Goal: Task Accomplishment & Management: Complete application form

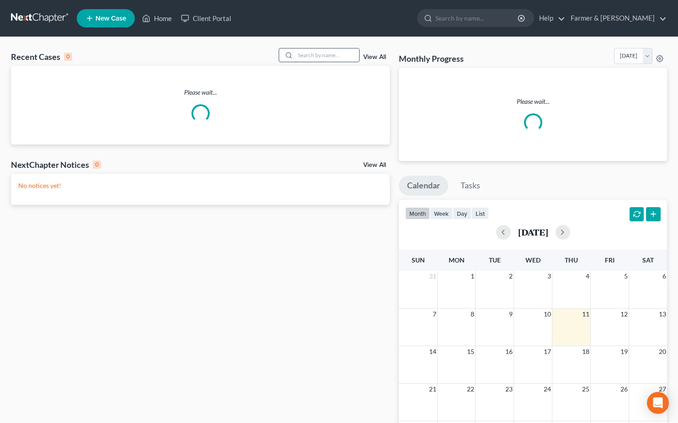
click at [328, 57] on input "search" at bounding box center [327, 54] width 64 height 13
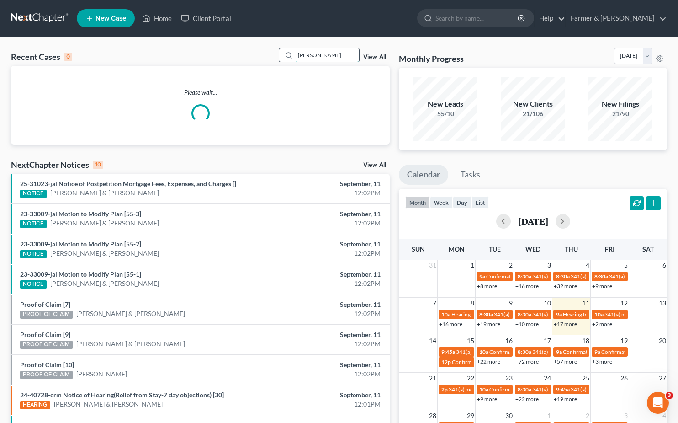
type input "[PERSON_NAME]"
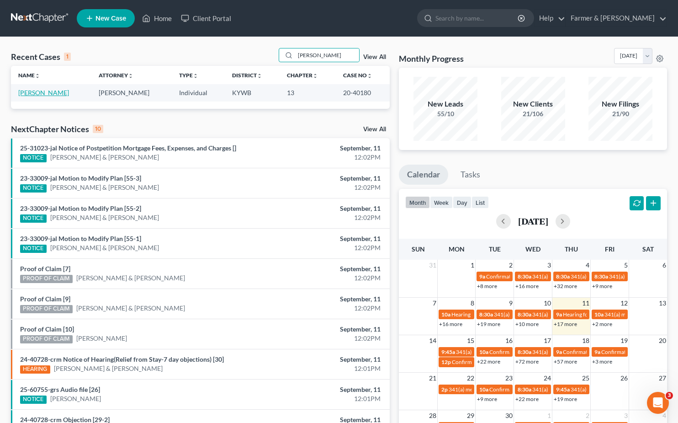
click at [52, 94] on link "[PERSON_NAME]" at bounding box center [43, 93] width 51 height 8
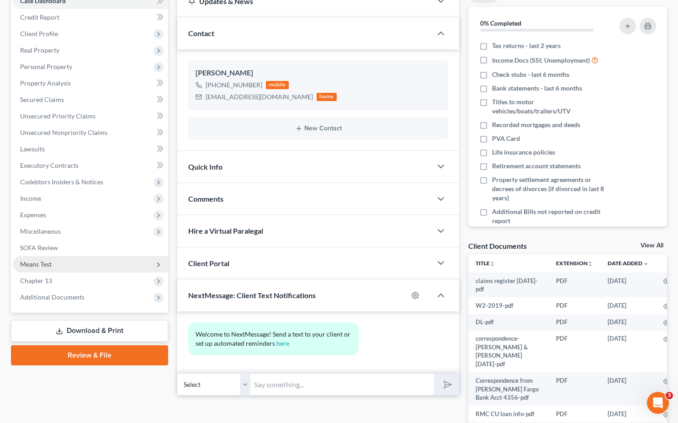
scroll to position [166, 0]
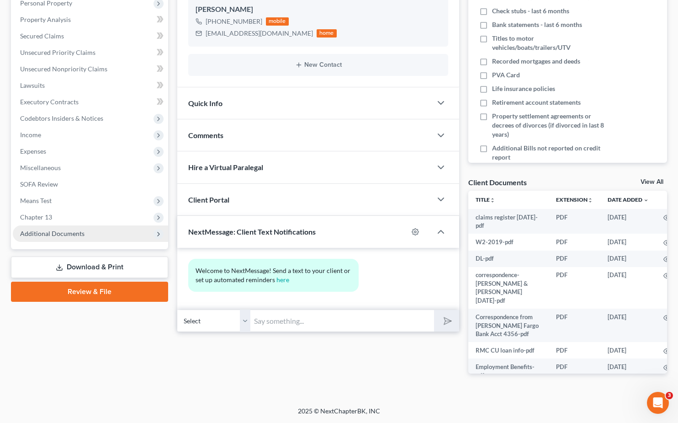
click at [64, 230] on span "Additional Documents" at bounding box center [52, 233] width 64 height 8
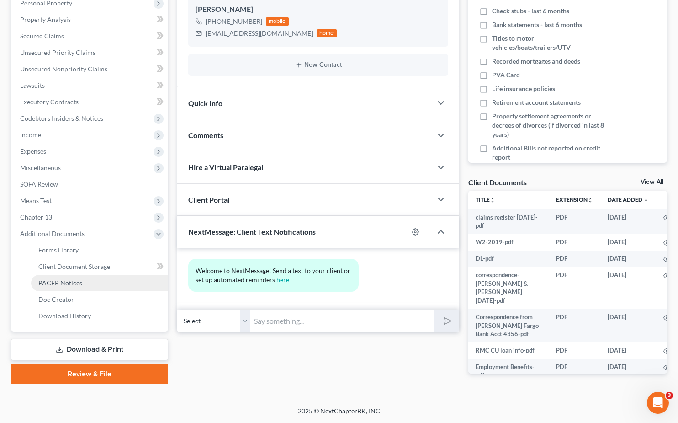
click at [65, 284] on span "PACER Notices" at bounding box center [60, 283] width 44 height 8
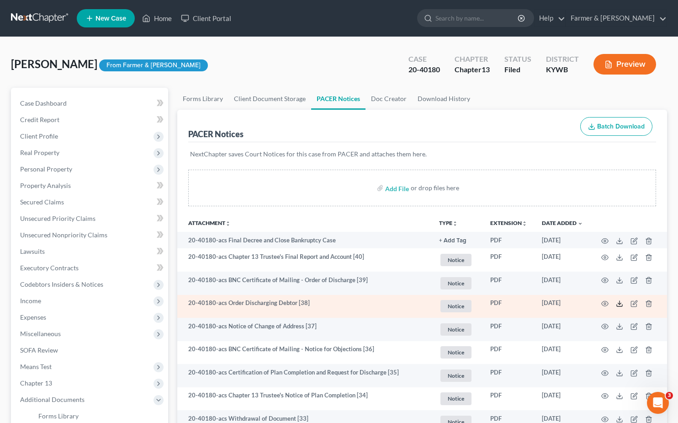
click at [618, 305] on icon at bounding box center [619, 303] width 7 height 7
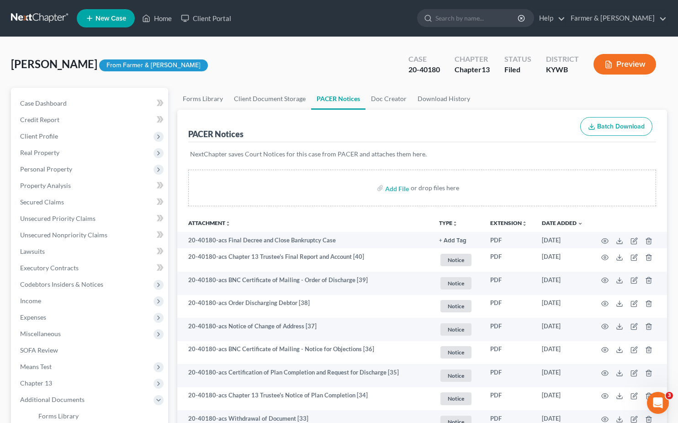
click at [47, 11] on link at bounding box center [40, 18] width 59 height 16
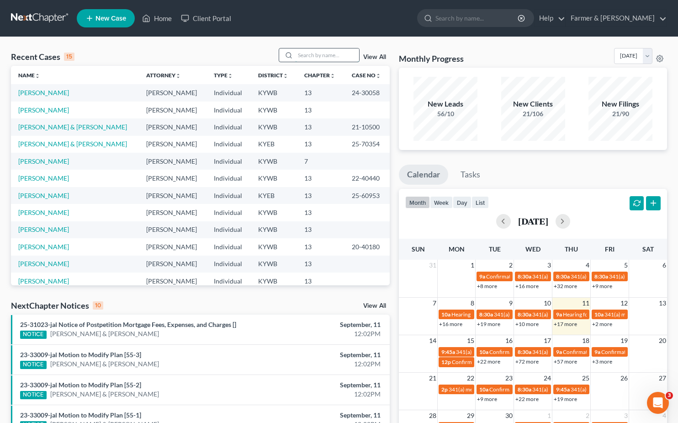
click at [336, 53] on input "search" at bounding box center [327, 54] width 64 height 13
type input "nicole swinburn"
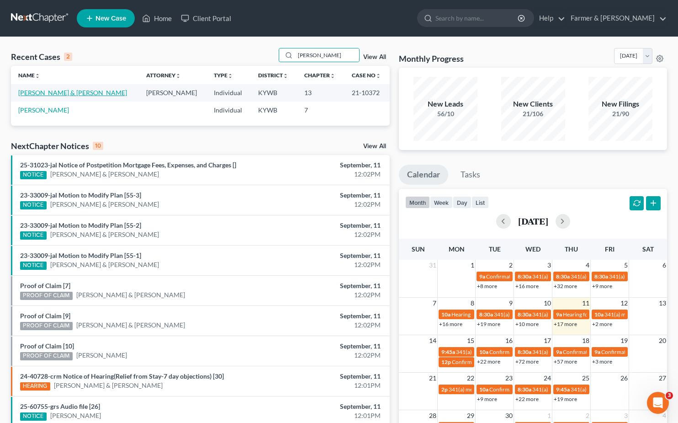
click at [66, 89] on link "Swinburn, Nicole & George" at bounding box center [72, 93] width 109 height 8
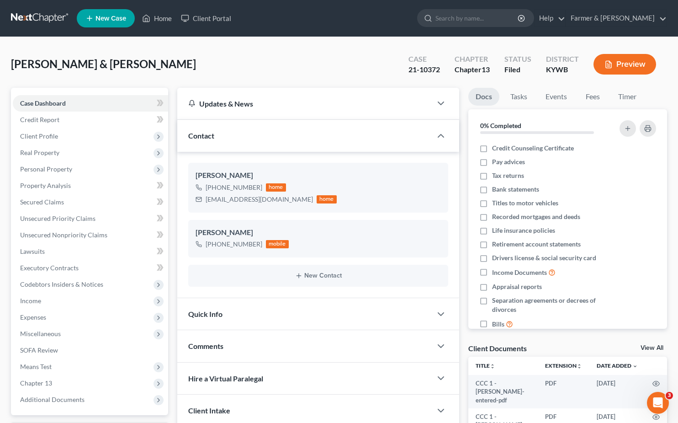
click at [55, 16] on link at bounding box center [40, 18] width 59 height 16
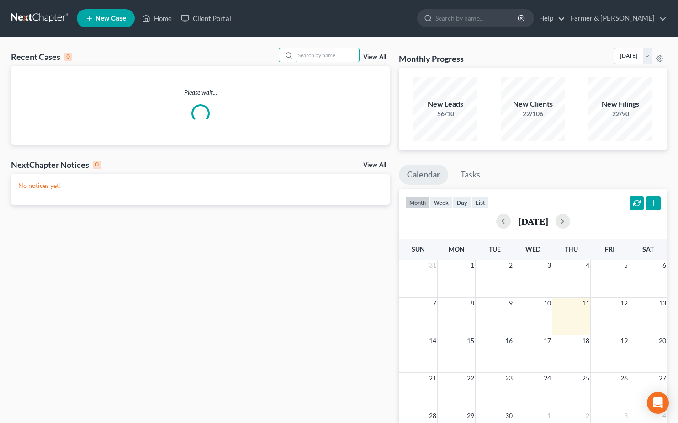
drag, startPoint x: 341, startPoint y: 60, endPoint x: 415, endPoint y: 64, distance: 74.6
click at [341, 60] on input "search" at bounding box center [327, 54] width 64 height 13
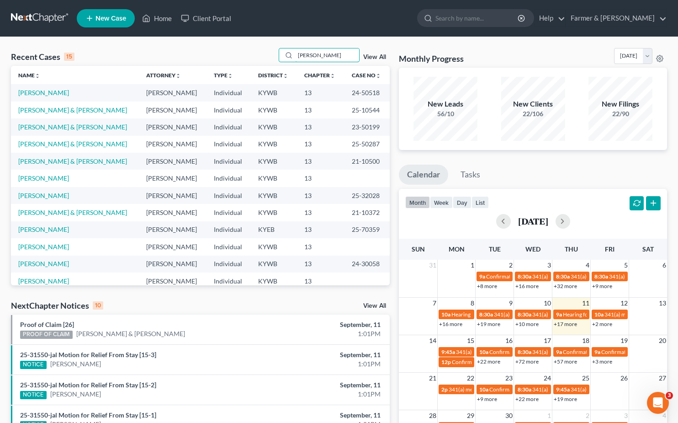
type input "tonda emerson"
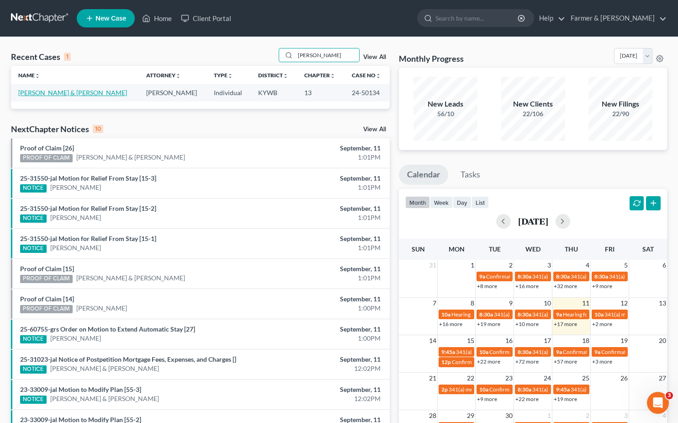
click at [94, 95] on link "Emerson, Tonda & Lawrence" at bounding box center [72, 93] width 109 height 8
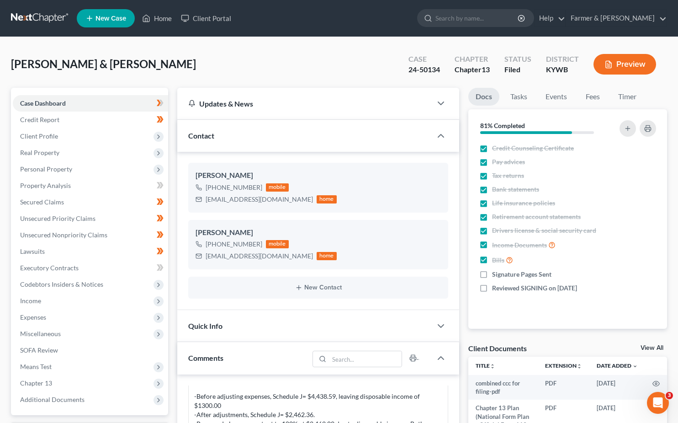
scroll to position [183, 0]
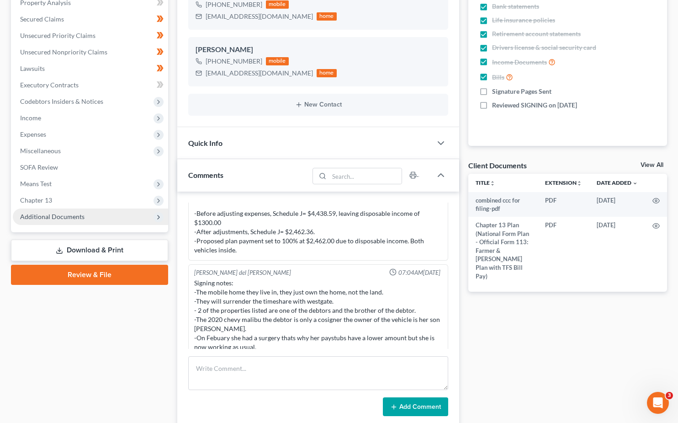
click at [46, 220] on span "Additional Documents" at bounding box center [90, 216] width 155 height 16
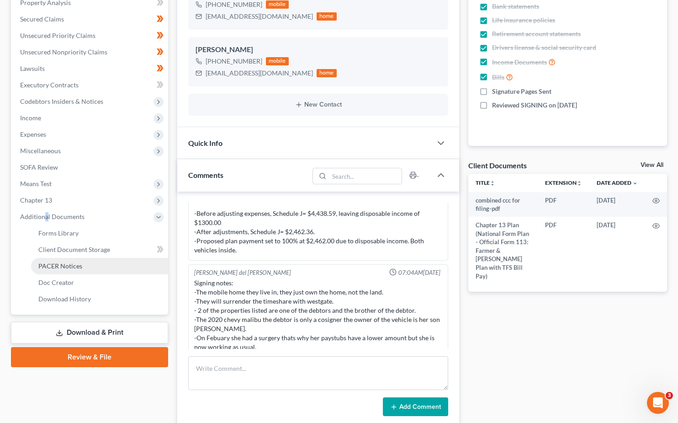
drag, startPoint x: 45, startPoint y: 220, endPoint x: 59, endPoint y: 261, distance: 43.5
click at [59, 261] on link "PACER Notices" at bounding box center [99, 266] width 137 height 16
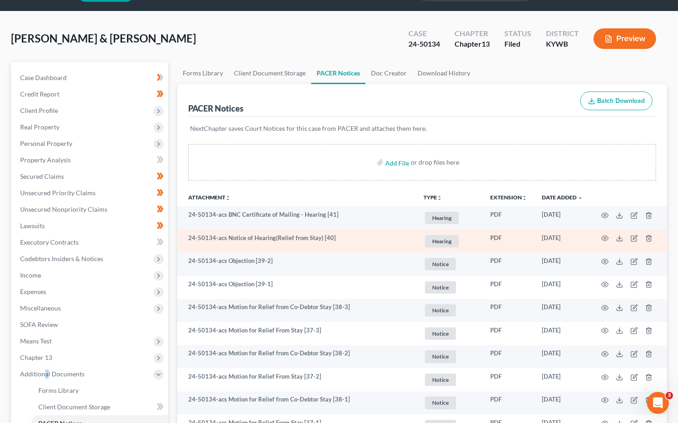
scroll to position [46, 0]
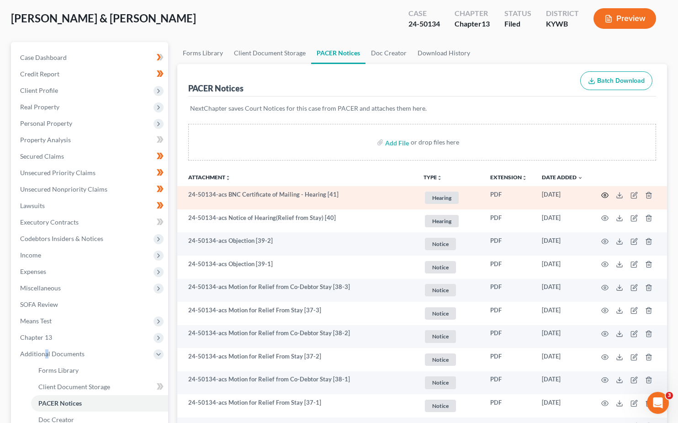
click at [604, 195] on circle "button" at bounding box center [605, 195] width 2 height 2
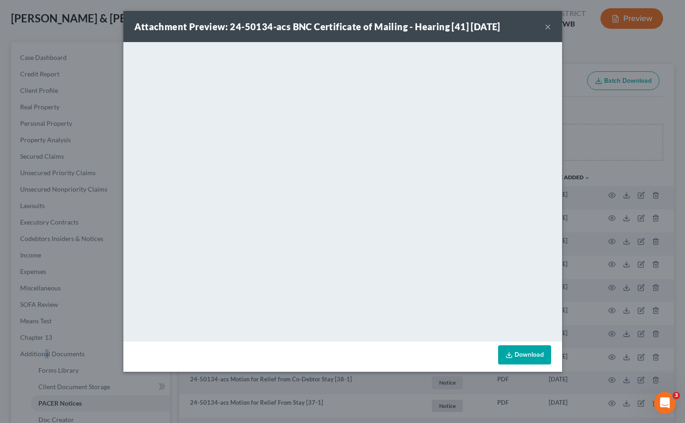
drag, startPoint x: 549, startPoint y: 27, endPoint x: 263, endPoint y: 35, distance: 286.8
click at [549, 27] on button "×" at bounding box center [548, 26] width 6 height 11
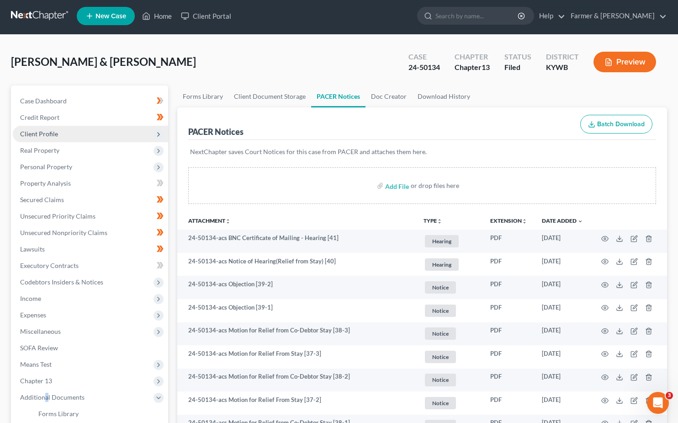
scroll to position [0, 0]
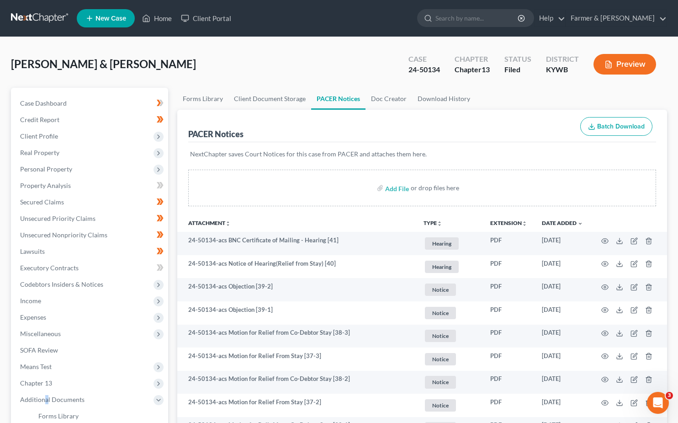
click at [53, 18] on link at bounding box center [40, 18] width 59 height 16
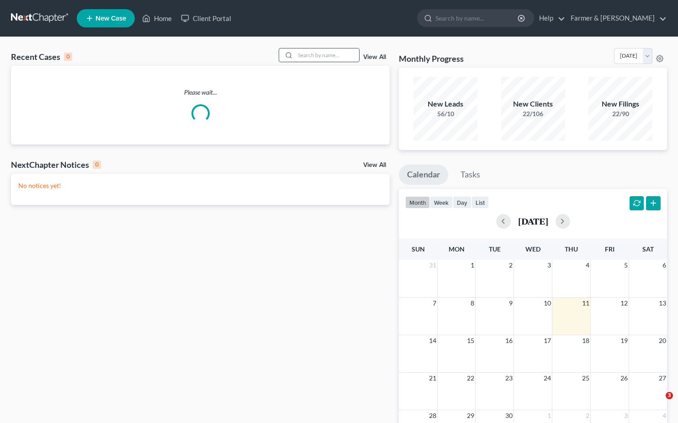
click at [329, 58] on input "search" at bounding box center [327, 54] width 64 height 13
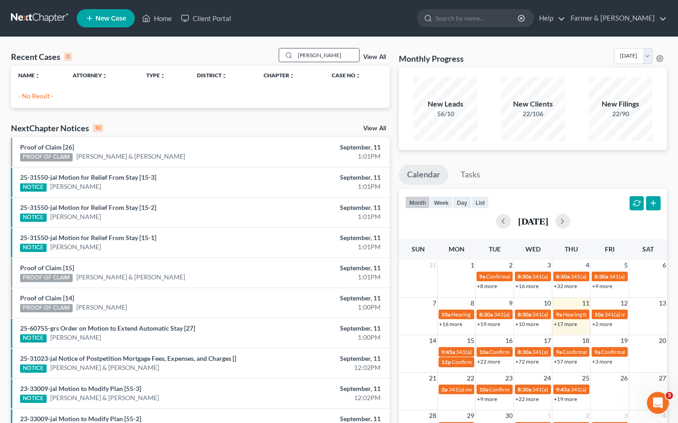
type input "richard stanley"
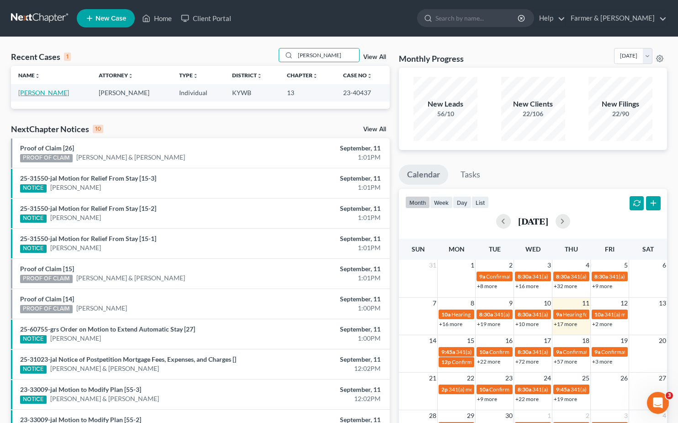
click at [46, 92] on link "Stanley, Richard" at bounding box center [43, 93] width 51 height 8
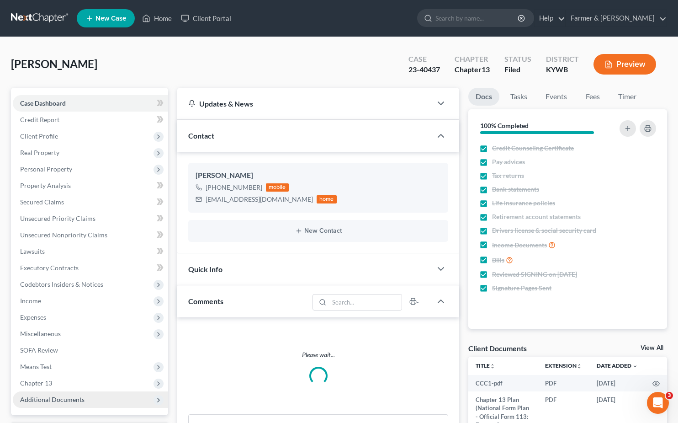
scroll to position [80, 0]
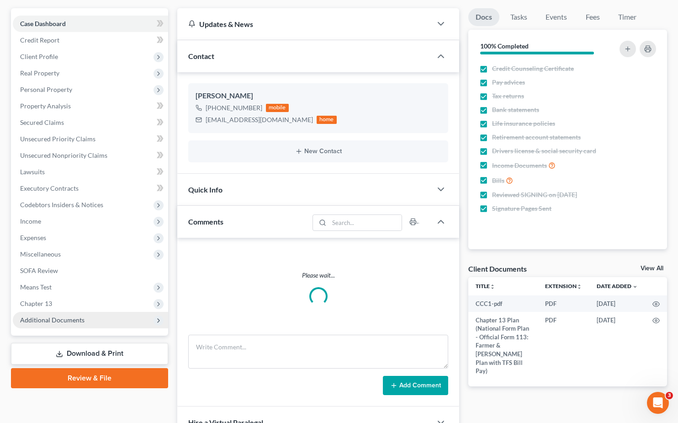
click at [52, 316] on span "Additional Documents" at bounding box center [52, 320] width 64 height 8
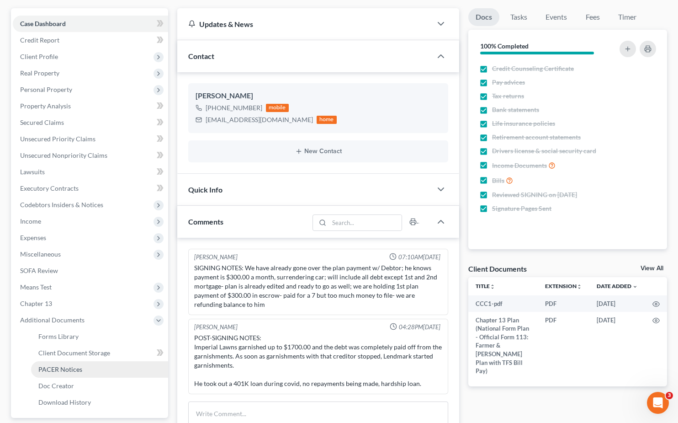
click at [63, 372] on span "PACER Notices" at bounding box center [60, 369] width 44 height 8
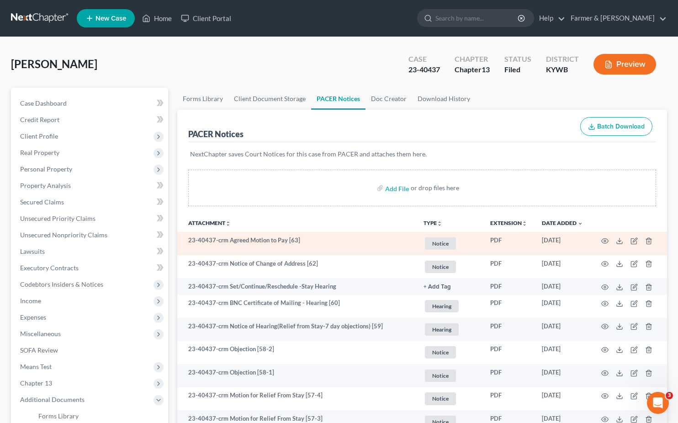
click at [601, 240] on td at bounding box center [629, 243] width 77 height 23
click at [604, 239] on icon "button" at bounding box center [605, 240] width 7 height 5
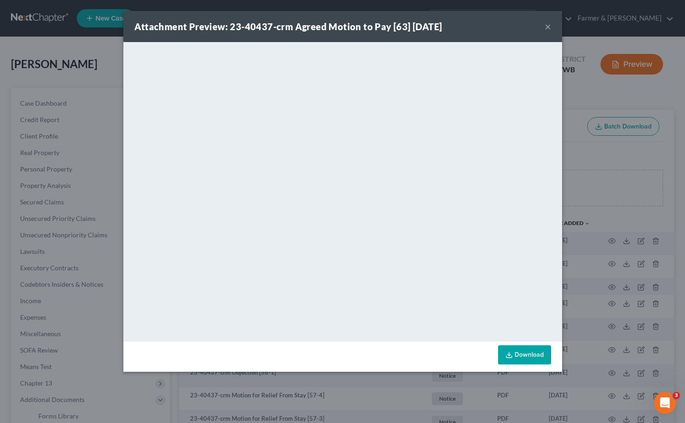
click at [546, 26] on button "×" at bounding box center [548, 26] width 6 height 11
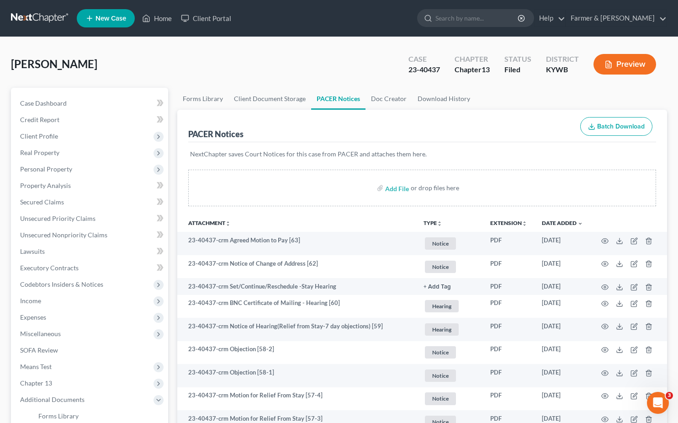
click at [44, 21] on link at bounding box center [40, 18] width 59 height 16
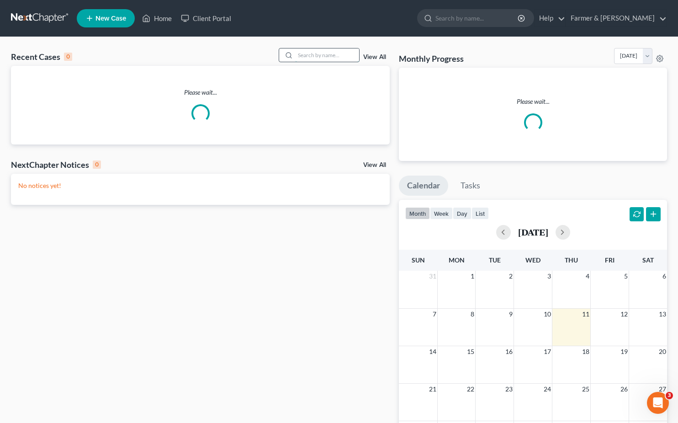
click at [341, 57] on input "search" at bounding box center [327, 54] width 64 height 13
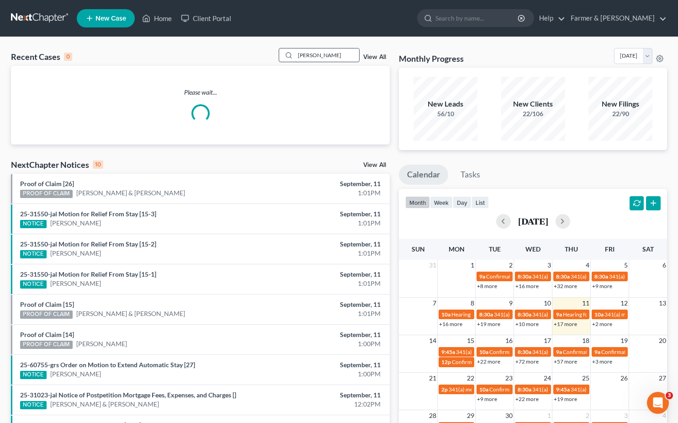
type input "[PERSON_NAME]"
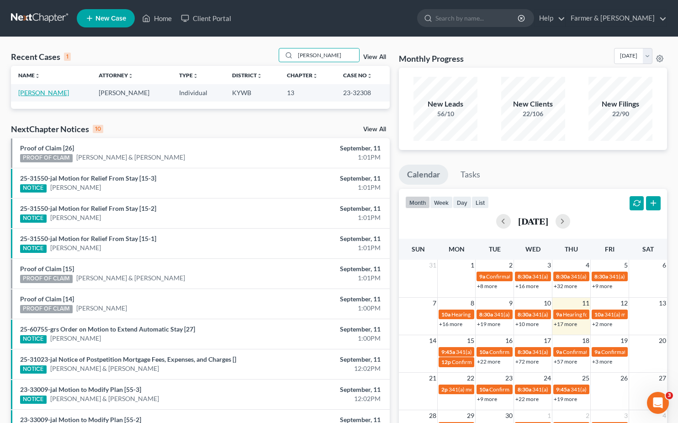
click at [44, 96] on link "[PERSON_NAME]" at bounding box center [43, 93] width 51 height 8
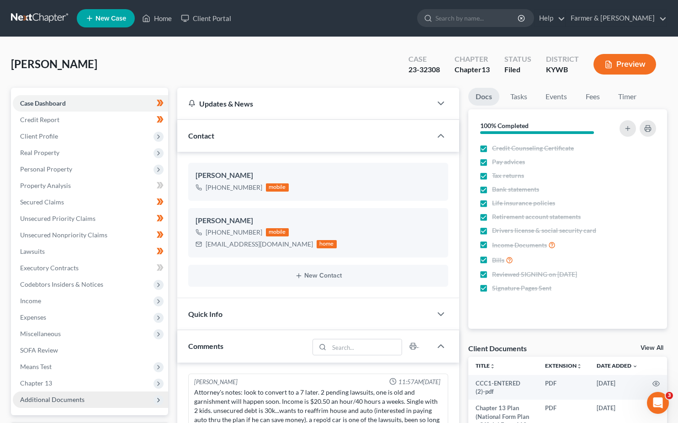
scroll to position [194, 0]
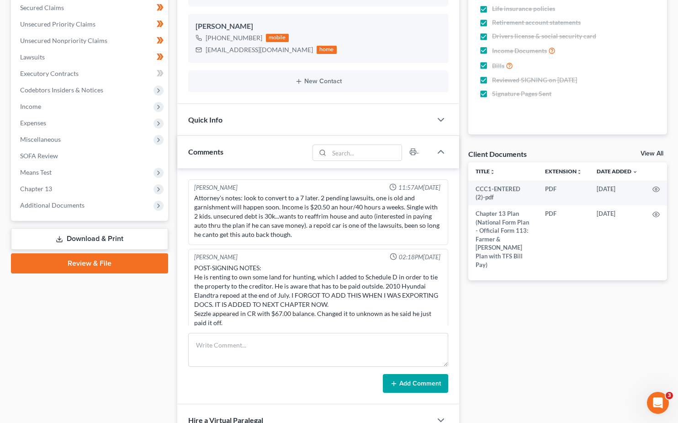
click at [66, 208] on span "Additional Documents" at bounding box center [52, 205] width 64 height 8
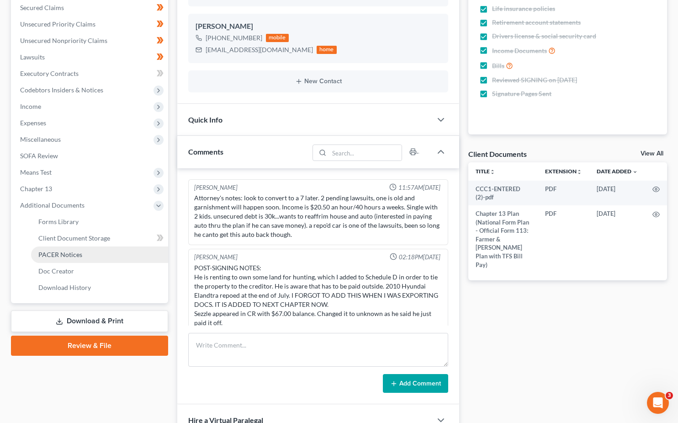
scroll to position [17, 0]
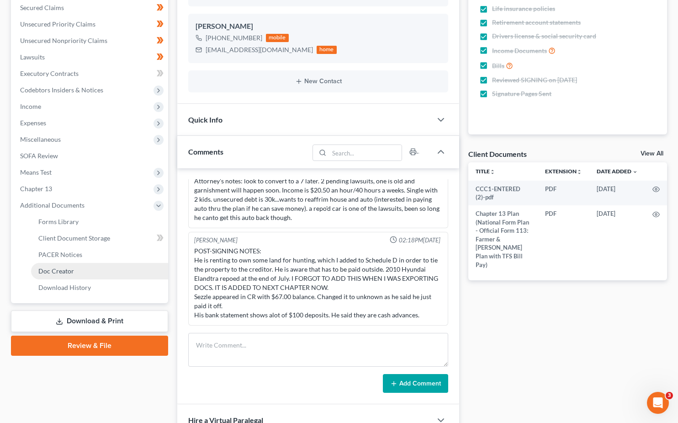
click at [71, 263] on link "Doc Creator" at bounding box center [99, 271] width 137 height 16
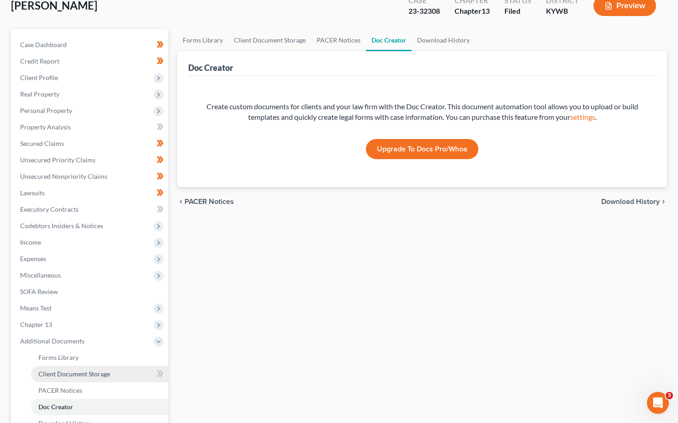
scroll to position [162, 0]
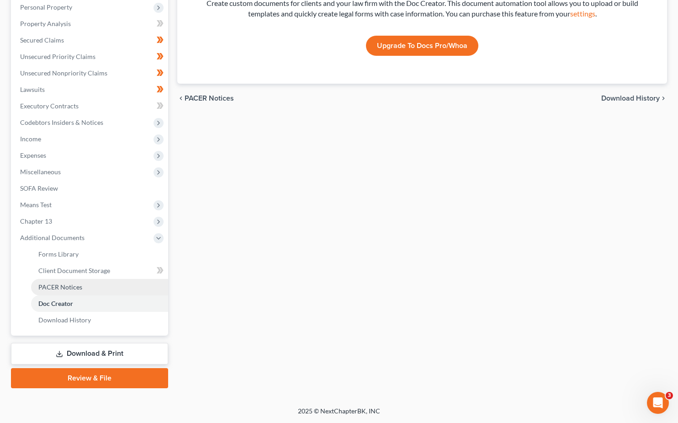
click at [65, 282] on link "PACER Notices" at bounding box center [99, 287] width 137 height 16
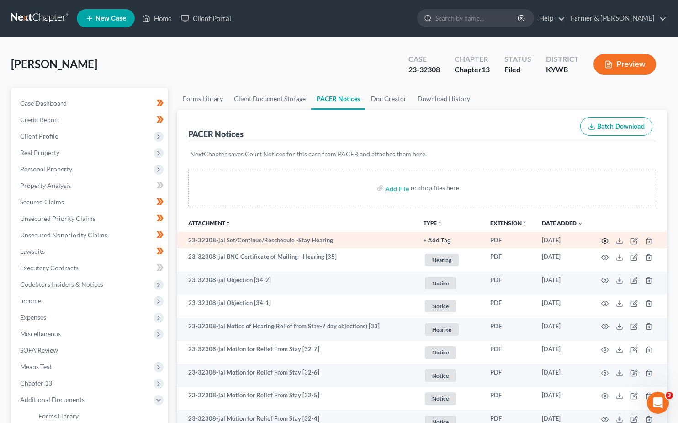
click at [605, 241] on circle "button" at bounding box center [605, 241] width 2 height 2
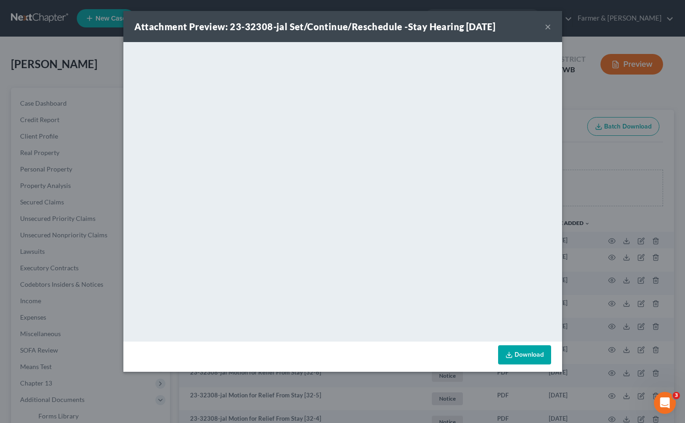
click at [545, 27] on button "×" at bounding box center [548, 26] width 6 height 11
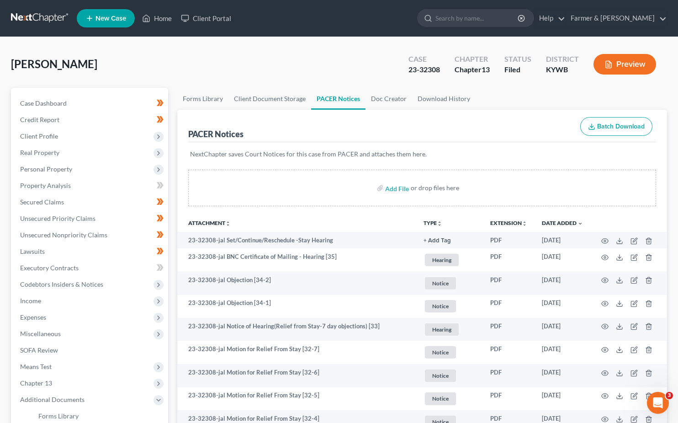
click at [54, 18] on link at bounding box center [40, 18] width 59 height 16
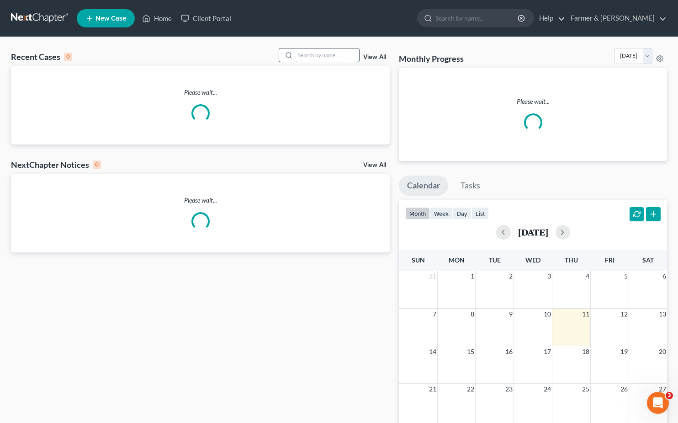
click at [321, 57] on input "search" at bounding box center [327, 54] width 64 height 13
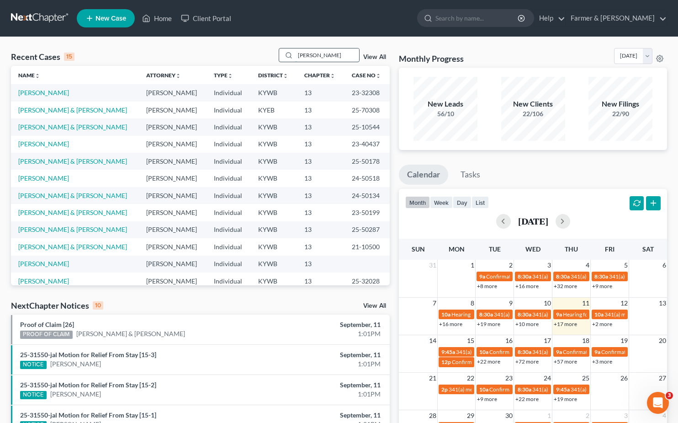
type input "jessica mccawley"
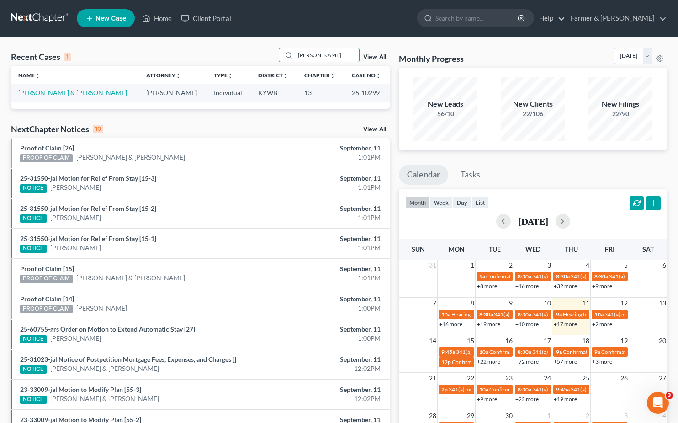
click at [57, 92] on link "[PERSON_NAME] & [PERSON_NAME]" at bounding box center [72, 93] width 109 height 8
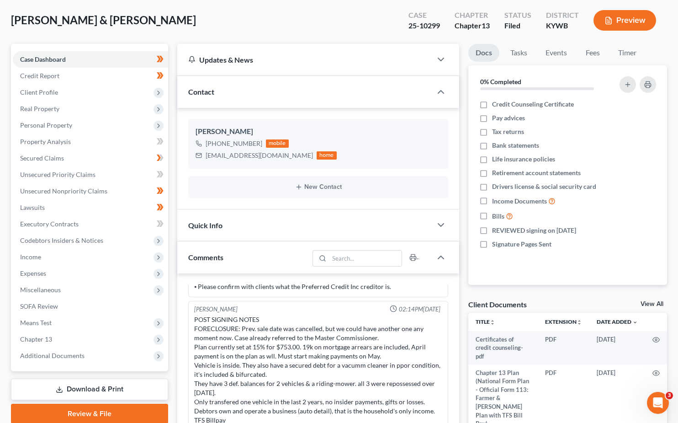
scroll to position [262, 0]
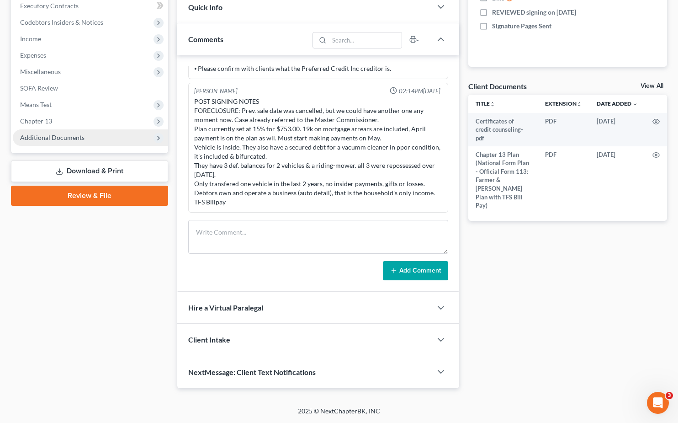
click at [43, 133] on span "Additional Documents" at bounding box center [90, 137] width 155 height 16
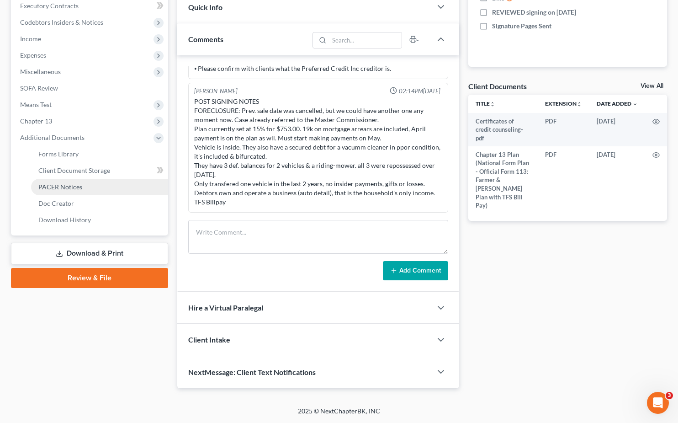
click at [64, 187] on span "PACER Notices" at bounding box center [60, 187] width 44 height 8
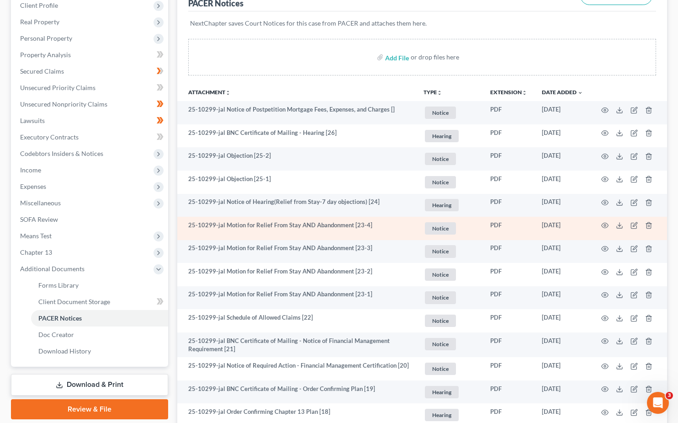
scroll to position [137, 0]
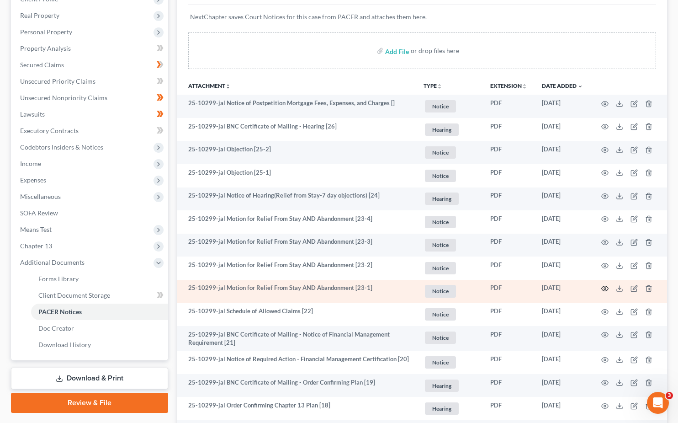
click at [602, 287] on icon "button" at bounding box center [605, 288] width 7 height 7
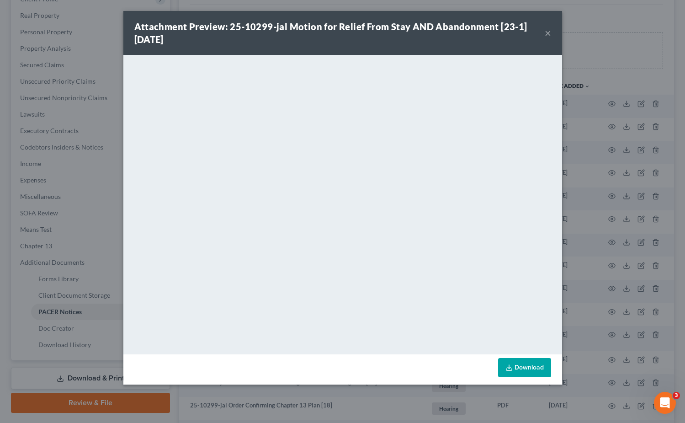
click at [550, 31] on button "×" at bounding box center [548, 32] width 6 height 11
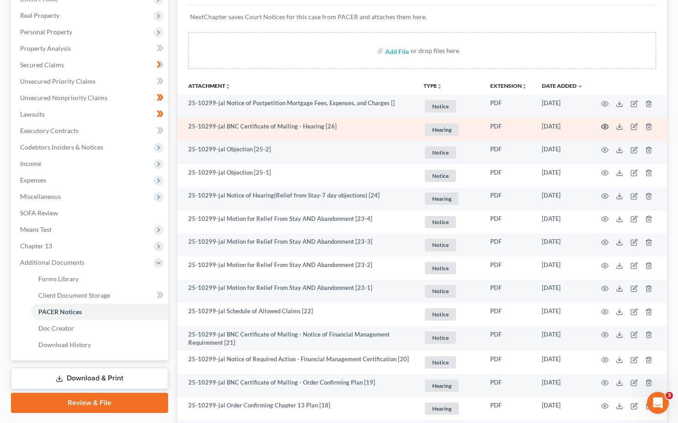
click at [608, 125] on icon "button" at bounding box center [605, 126] width 7 height 5
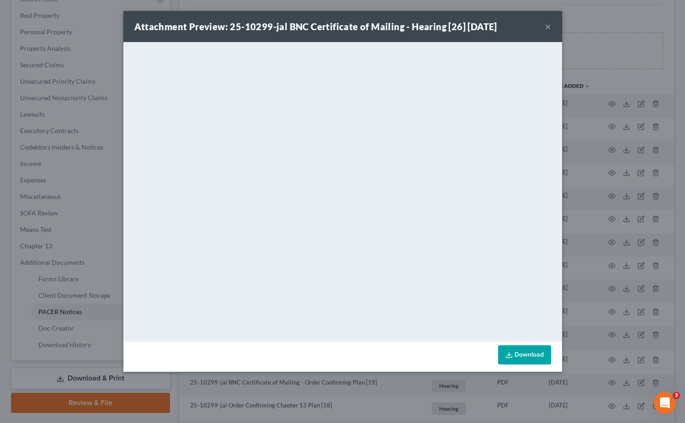
click at [548, 27] on button "×" at bounding box center [548, 26] width 6 height 11
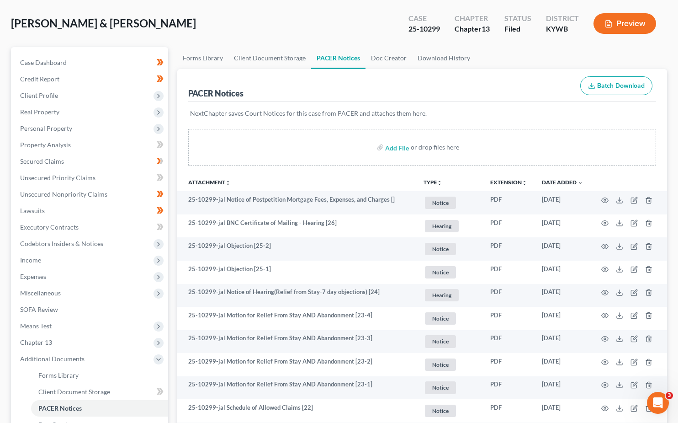
scroll to position [0, 0]
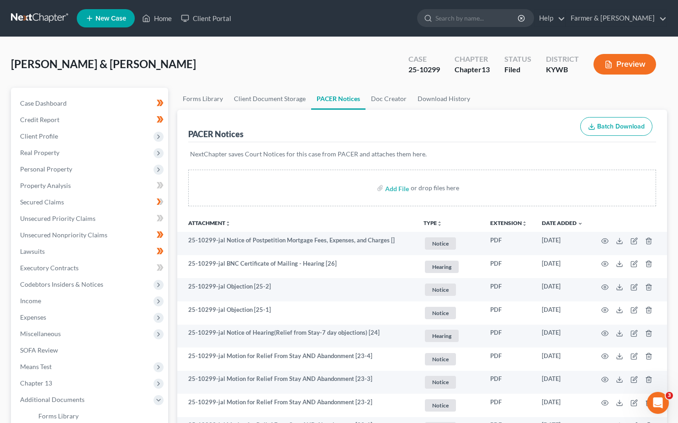
click at [55, 21] on link at bounding box center [40, 18] width 59 height 16
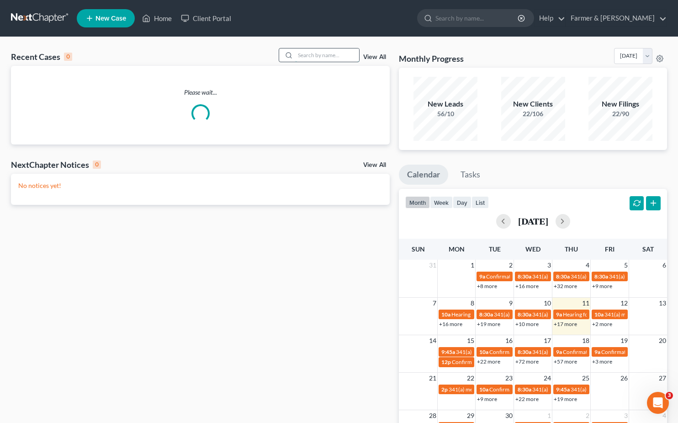
click at [320, 58] on input "search" at bounding box center [327, 54] width 64 height 13
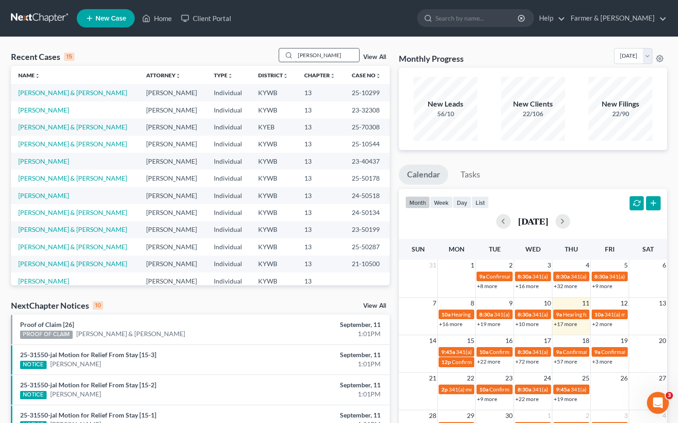
type input "jennifer proffitt"
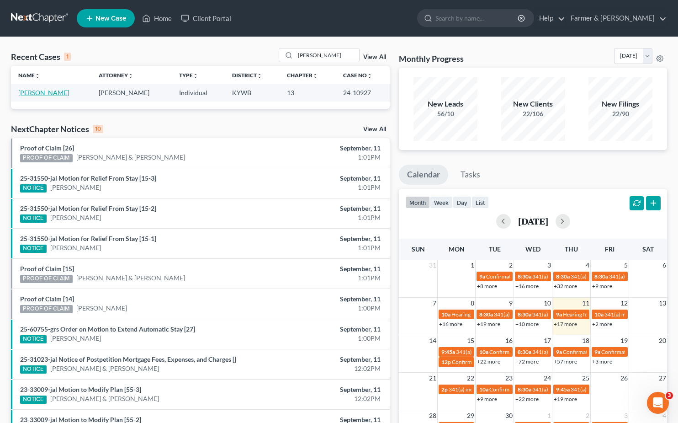
click at [48, 92] on link "Proffitt, Jennifer" at bounding box center [43, 93] width 51 height 8
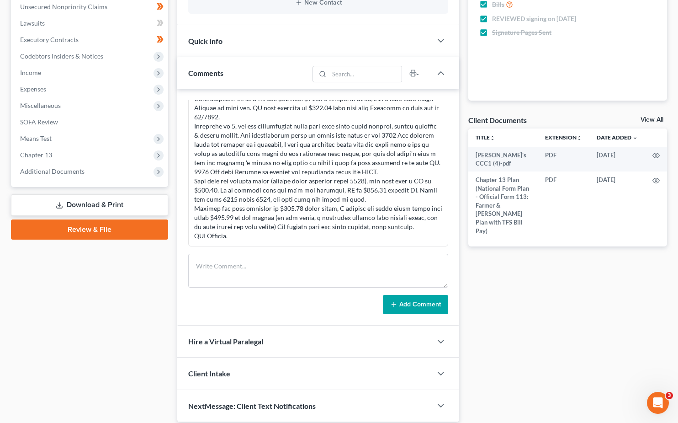
scroll to position [229, 0]
drag, startPoint x: 67, startPoint y: 176, endPoint x: 66, endPoint y: 184, distance: 8.2
click at [67, 176] on span "Additional Documents" at bounding box center [90, 171] width 155 height 16
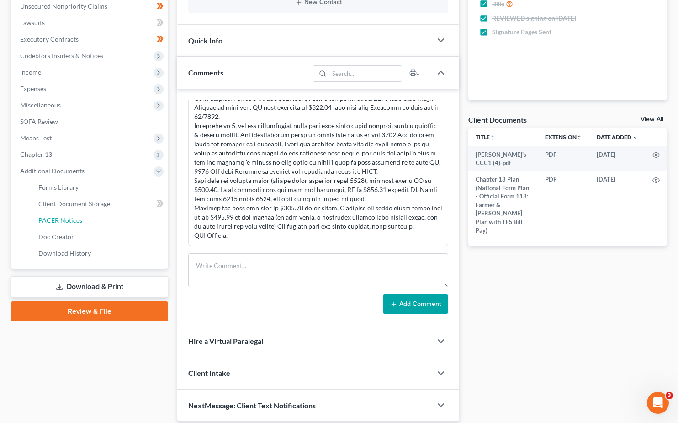
click at [68, 221] on span "PACER Notices" at bounding box center [60, 220] width 44 height 8
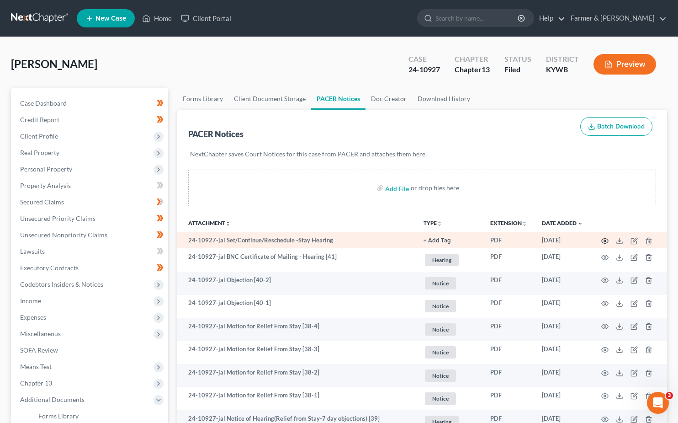
click at [607, 240] on icon "button" at bounding box center [605, 240] width 7 height 7
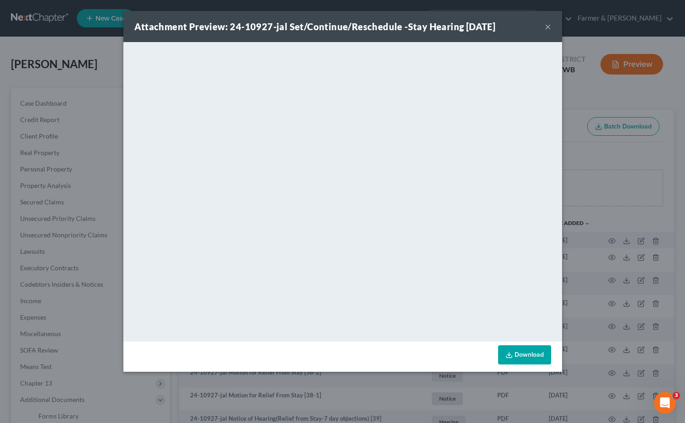
click at [549, 25] on button "×" at bounding box center [548, 26] width 6 height 11
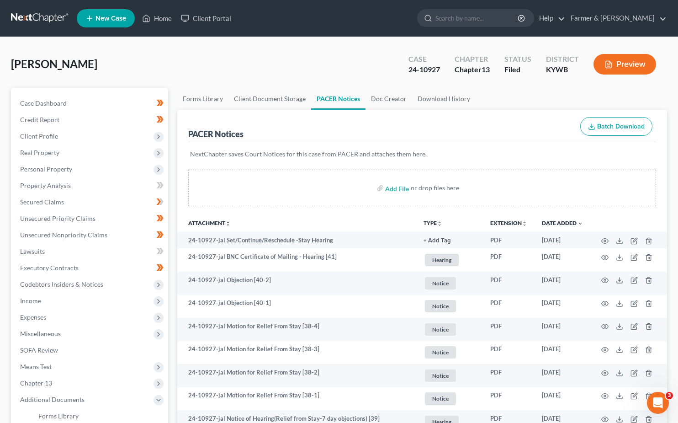
click at [44, 16] on link at bounding box center [40, 18] width 59 height 16
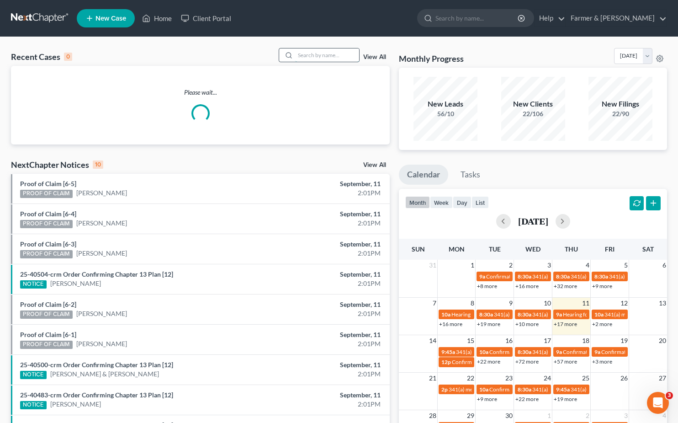
click at [314, 57] on input "search" at bounding box center [327, 54] width 64 height 13
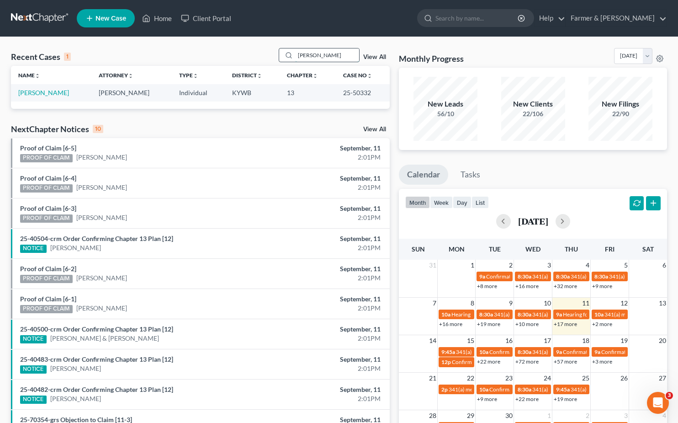
type input "cindy barnes"
click at [35, 91] on link "[PERSON_NAME]" at bounding box center [43, 93] width 51 height 8
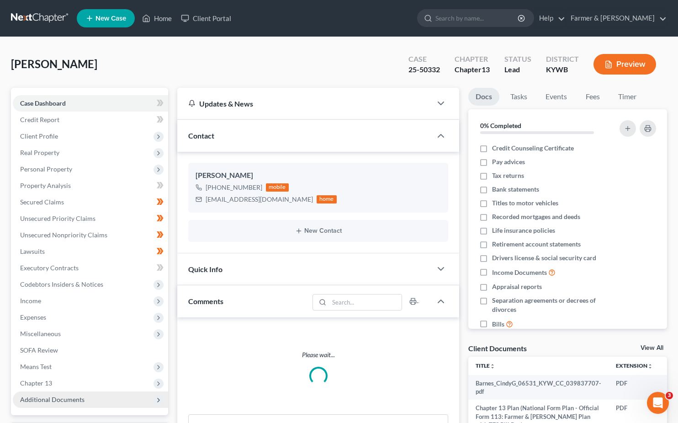
click at [56, 395] on span "Additional Documents" at bounding box center [52, 399] width 64 height 8
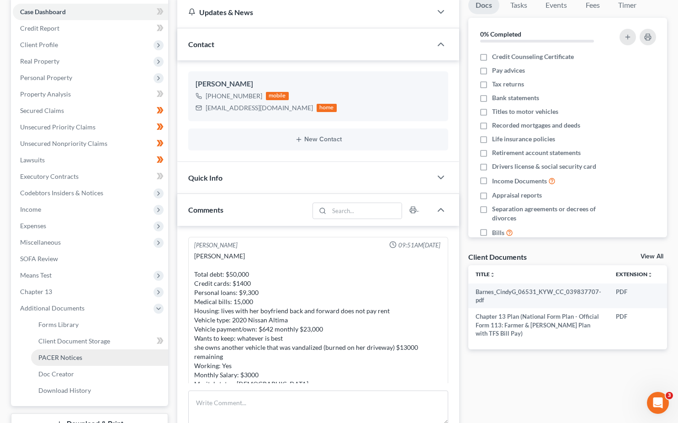
scroll to position [251, 0]
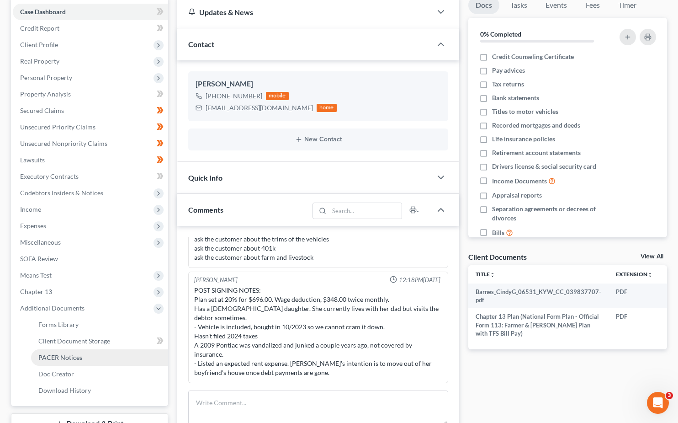
click at [73, 355] on span "PACER Notices" at bounding box center [60, 357] width 44 height 8
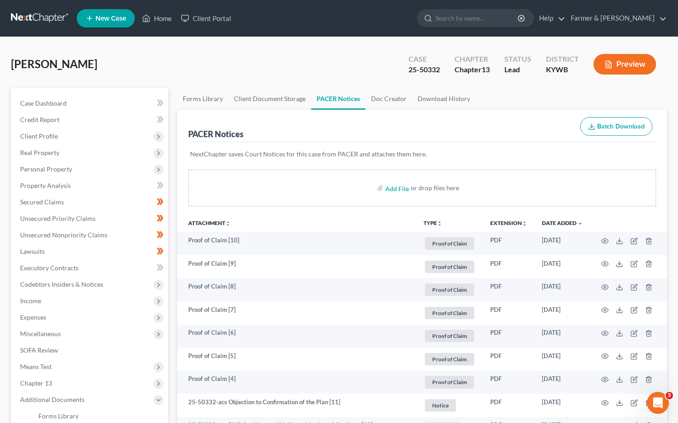
click at [35, 20] on link at bounding box center [40, 18] width 59 height 16
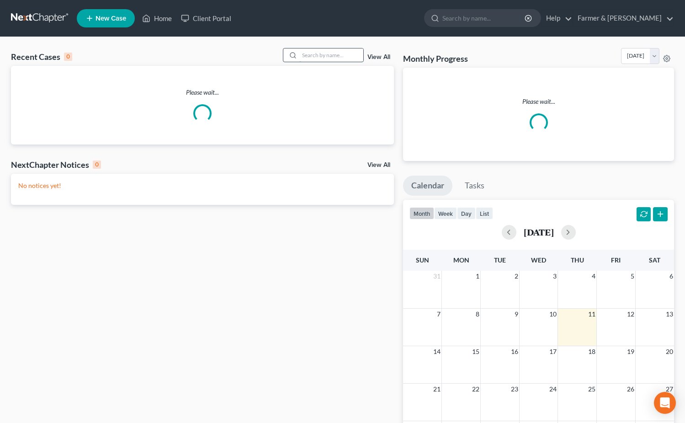
click at [303, 55] on input "search" at bounding box center [331, 54] width 64 height 13
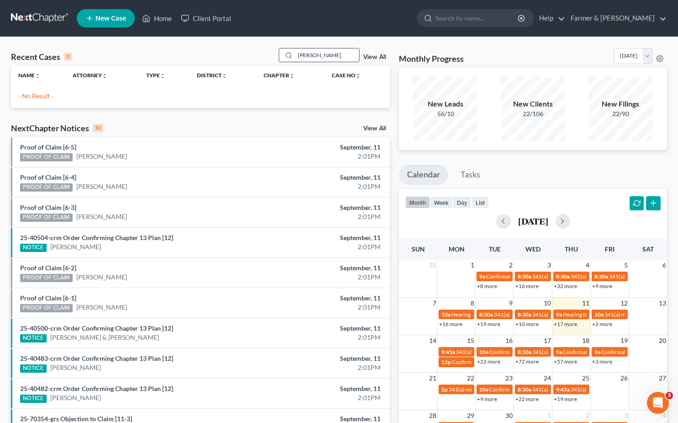
click at [305, 55] on input "[PERSON_NAME]" at bounding box center [327, 54] width 64 height 13
type input "[PERSON_NAME]"
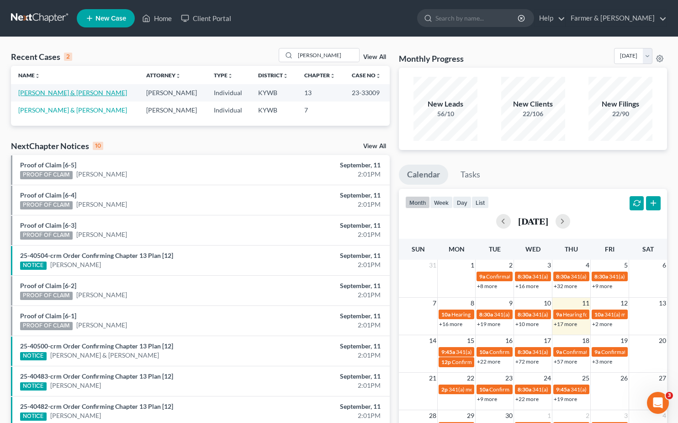
click at [59, 94] on link "[PERSON_NAME] & [PERSON_NAME]" at bounding box center [72, 93] width 109 height 8
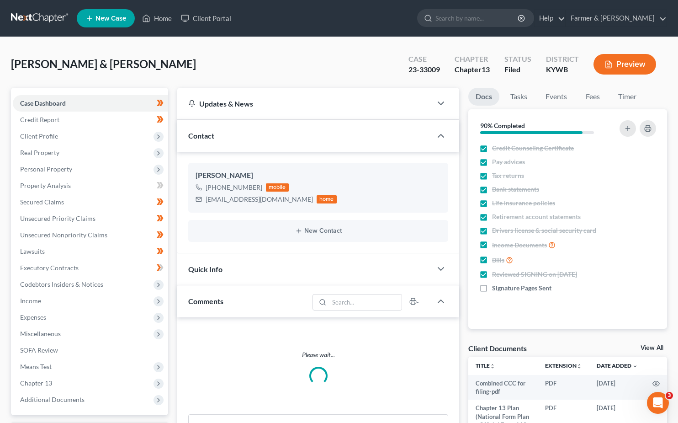
scroll to position [194, 0]
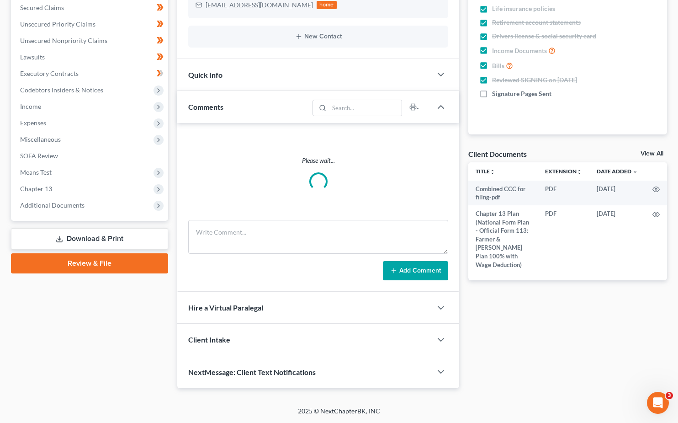
click at [35, 209] on span "Additional Documents" at bounding box center [90, 205] width 155 height 16
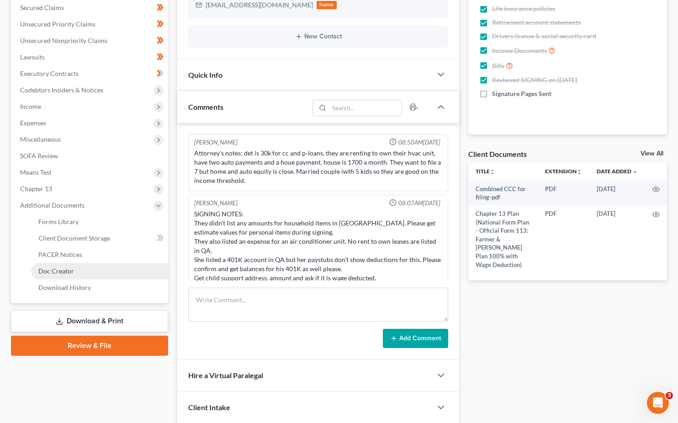
scroll to position [151, 0]
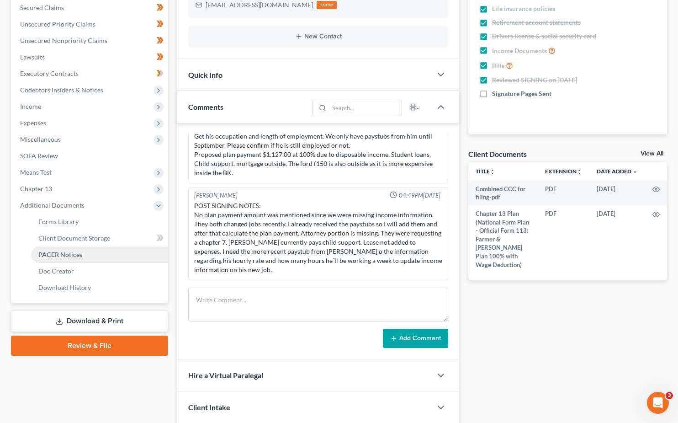
click at [65, 257] on span "PACER Notices" at bounding box center [60, 255] width 44 height 8
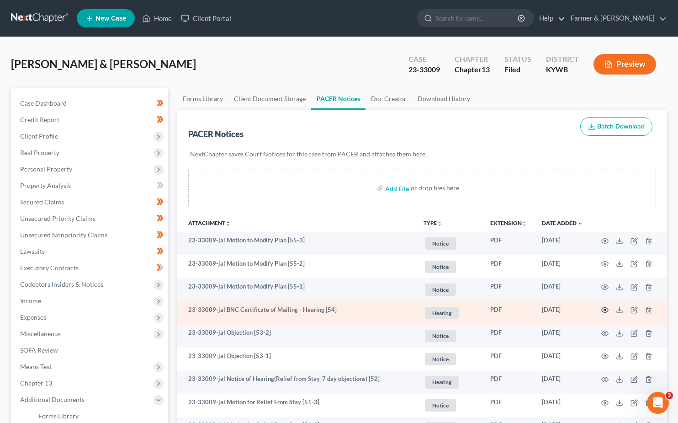
click at [607, 309] on icon "button" at bounding box center [605, 309] width 7 height 7
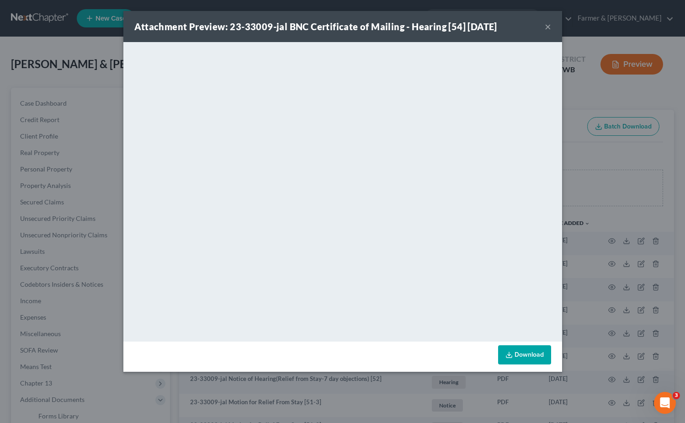
click at [548, 28] on button "×" at bounding box center [548, 26] width 6 height 11
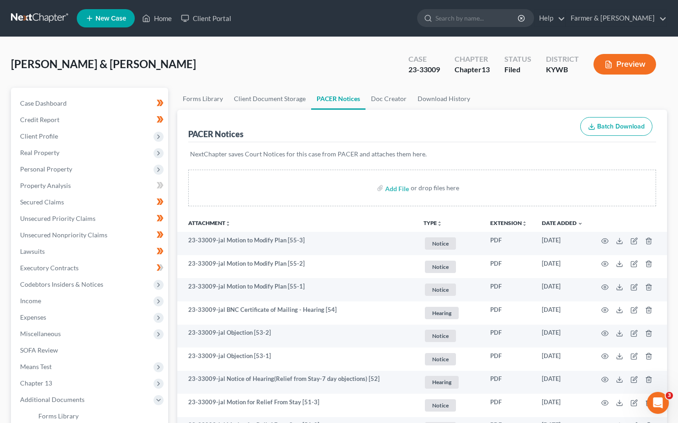
click at [40, 18] on link at bounding box center [40, 18] width 59 height 16
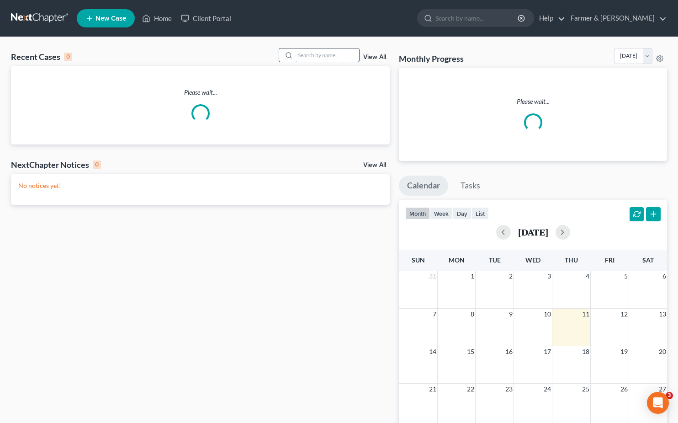
click at [331, 53] on input "search" at bounding box center [327, 54] width 64 height 13
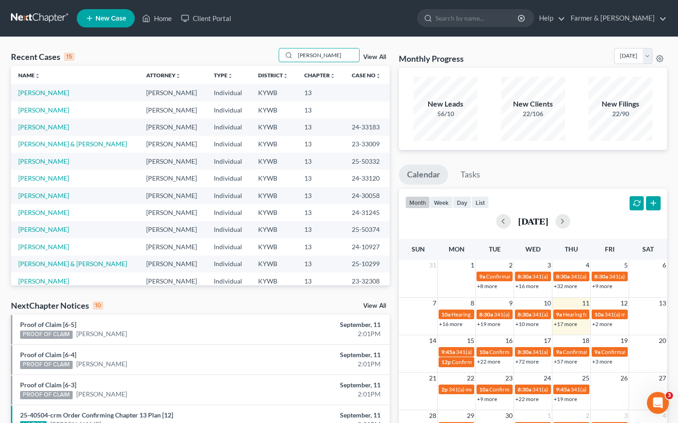
drag, startPoint x: 329, startPoint y: 54, endPoint x: 217, endPoint y: 40, distance: 112.9
click at [217, 40] on div "Recent Cases 15 [PERSON_NAME] View All Name unfold_more expand_more expand_less…" at bounding box center [339, 339] width 678 height 604
type input "[PERSON_NAME]"
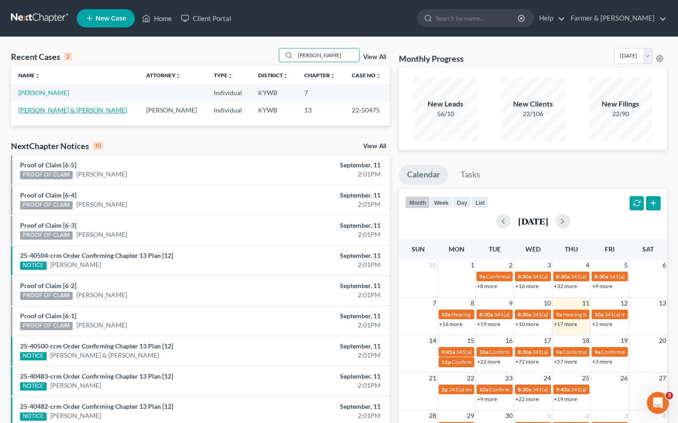
click at [30, 111] on link "[PERSON_NAME] & [PERSON_NAME]" at bounding box center [72, 110] width 109 height 8
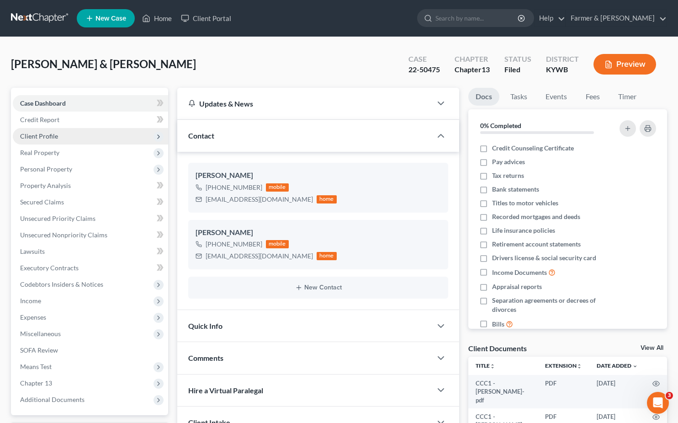
click at [49, 134] on span "Client Profile" at bounding box center [39, 136] width 38 height 8
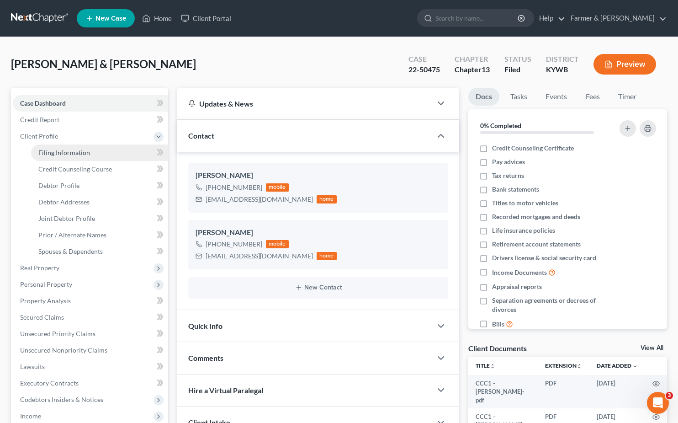
click at [71, 151] on span "Filing Information" at bounding box center [64, 153] width 52 height 8
select select "1"
select select "3"
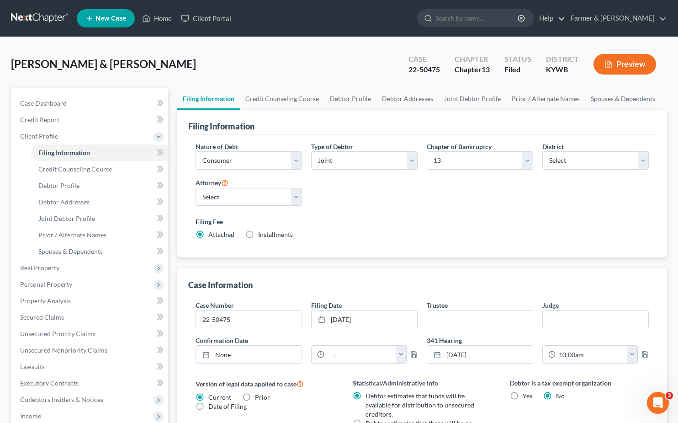
click at [56, 14] on link at bounding box center [40, 18] width 59 height 16
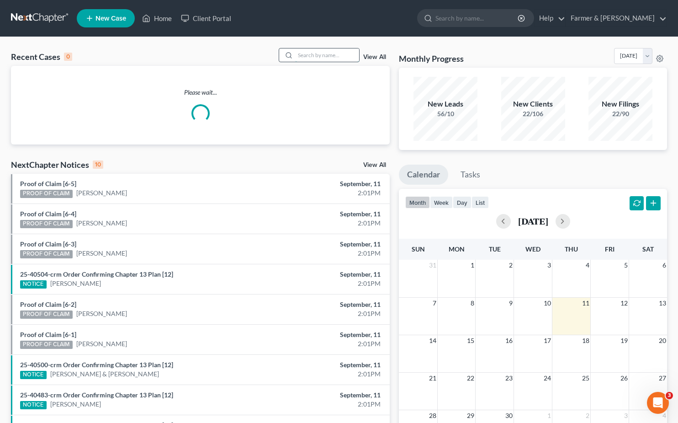
click at [318, 51] on input "search" at bounding box center [327, 54] width 64 height 13
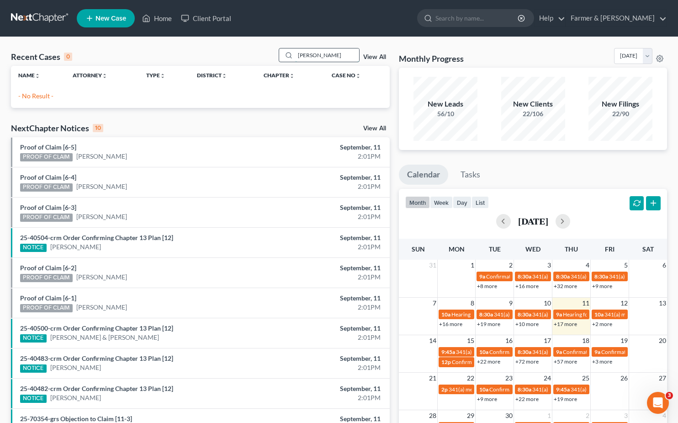
type input "[PERSON_NAME]"
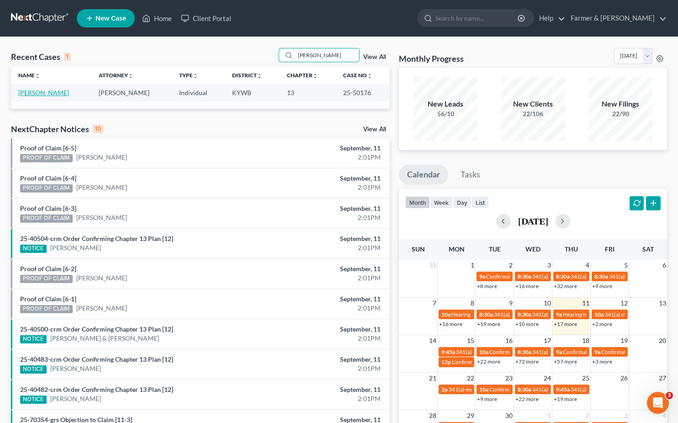
click at [41, 92] on link "[PERSON_NAME]" at bounding box center [43, 93] width 51 height 8
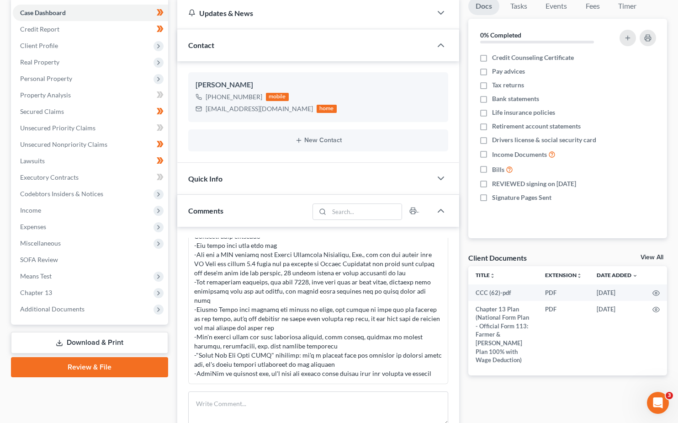
scroll to position [91, 0]
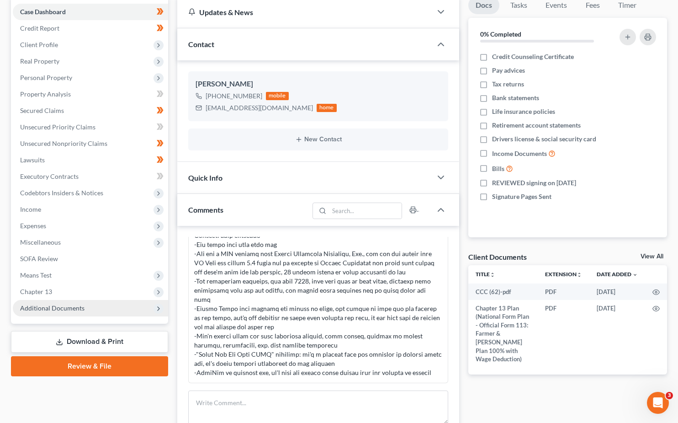
click at [52, 303] on span "Additional Documents" at bounding box center [90, 308] width 155 height 16
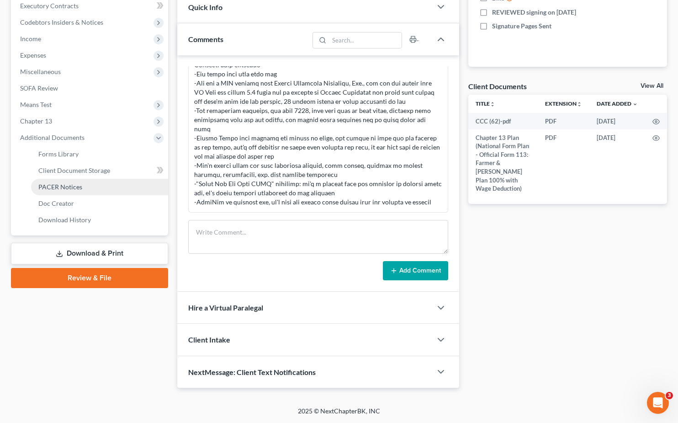
click at [73, 181] on link "PACER Notices" at bounding box center [99, 187] width 137 height 16
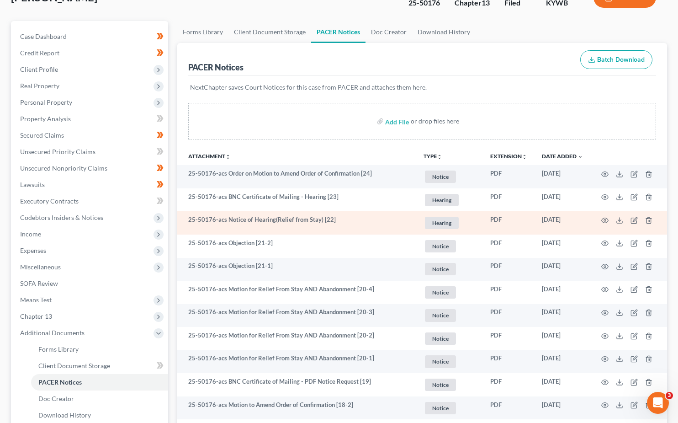
scroll to position [183, 0]
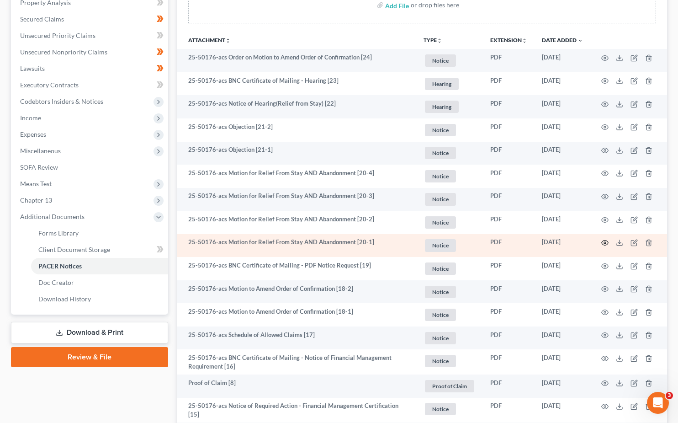
click at [605, 239] on icon "button" at bounding box center [605, 242] width 7 height 7
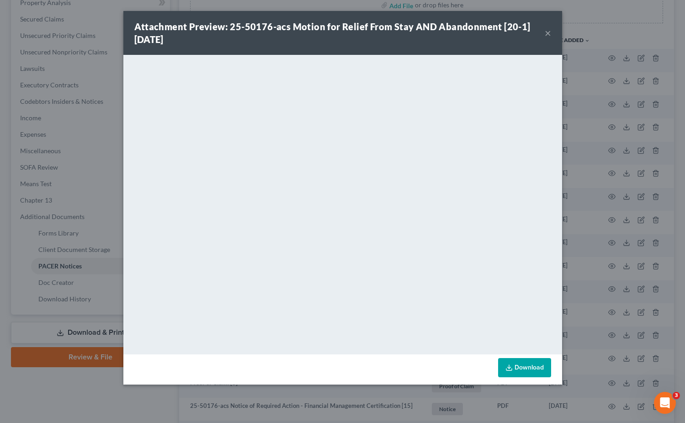
click at [549, 31] on button "×" at bounding box center [548, 32] width 6 height 11
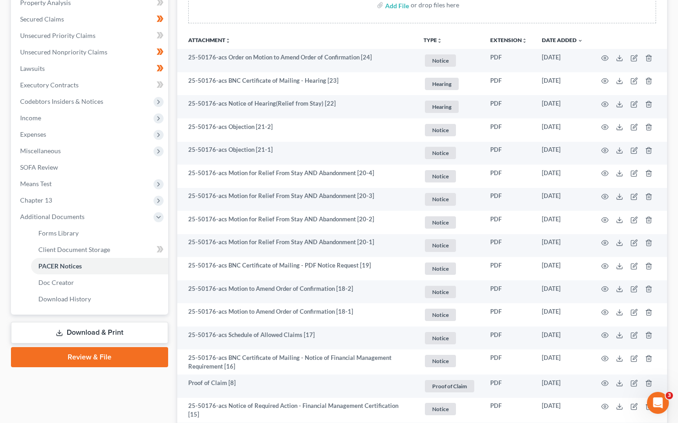
scroll to position [0, 0]
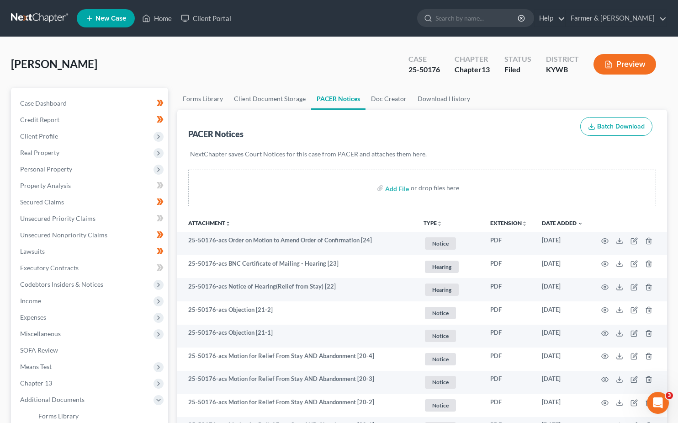
click at [40, 16] on link at bounding box center [40, 18] width 59 height 16
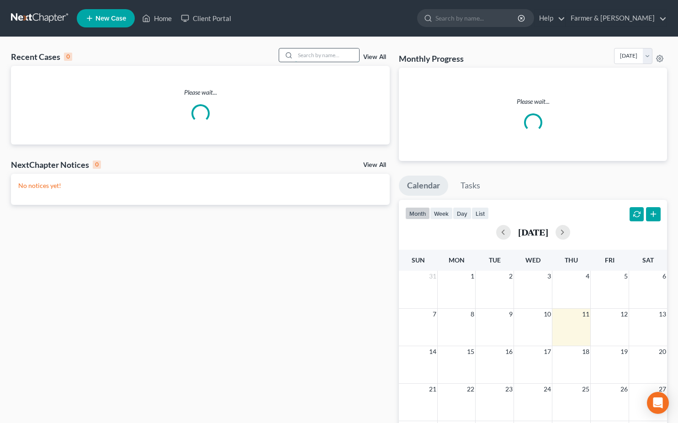
click at [343, 52] on input "search" at bounding box center [327, 54] width 64 height 13
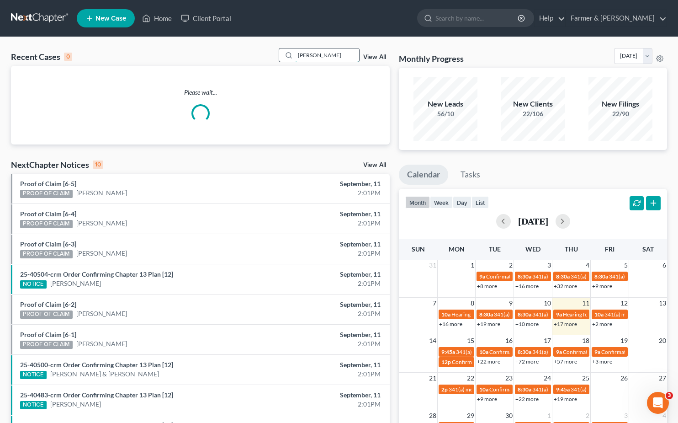
type input "[PERSON_NAME]"
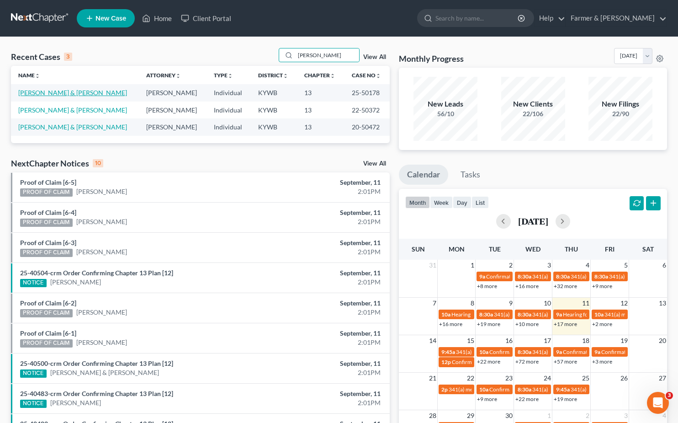
click at [66, 95] on link "[PERSON_NAME] & [PERSON_NAME]" at bounding box center [72, 93] width 109 height 8
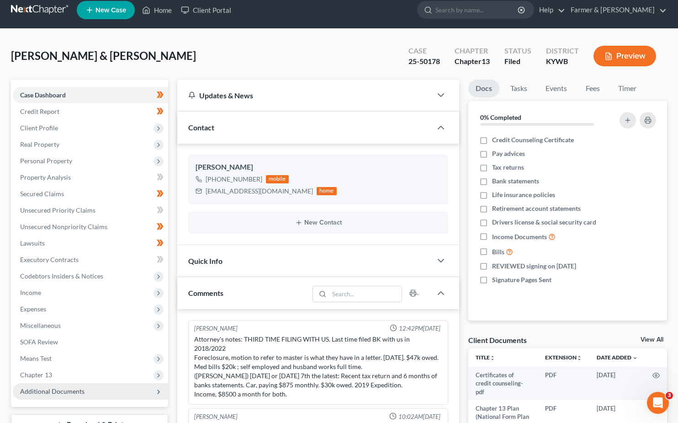
scroll to position [80, 0]
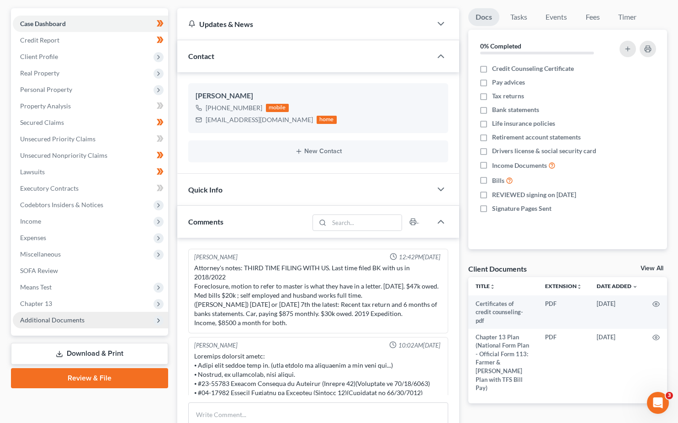
click at [60, 319] on span "Additional Documents" at bounding box center [52, 320] width 64 height 8
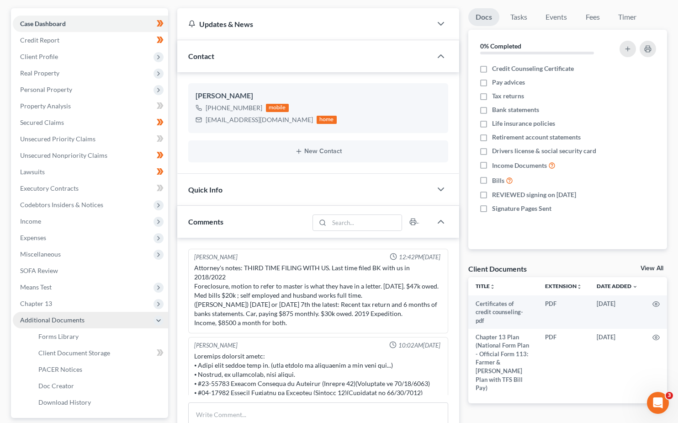
scroll to position [370, 0]
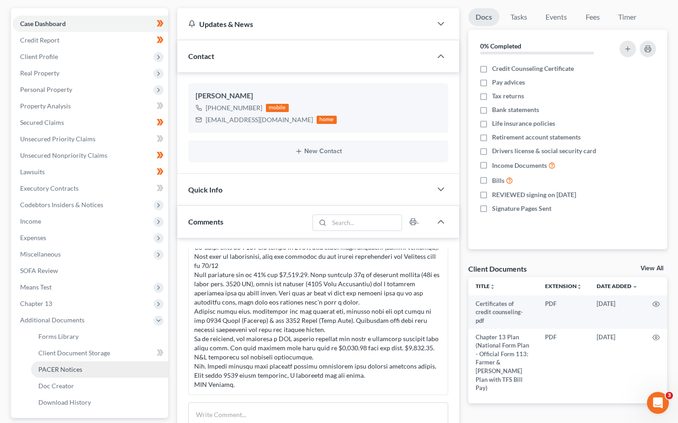
click at [60, 363] on link "PACER Notices" at bounding box center [99, 369] width 137 height 16
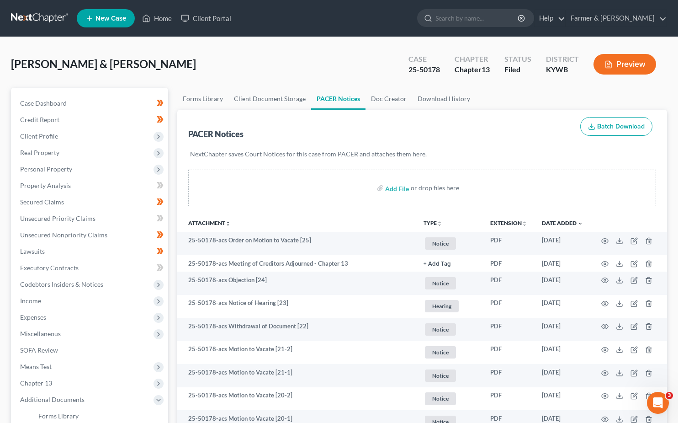
click at [37, 10] on nav "Home New Case Client Portal Farmer & Wright jorger@farmerwright.com My Account …" at bounding box center [339, 18] width 678 height 37
click at [38, 15] on link at bounding box center [40, 18] width 59 height 16
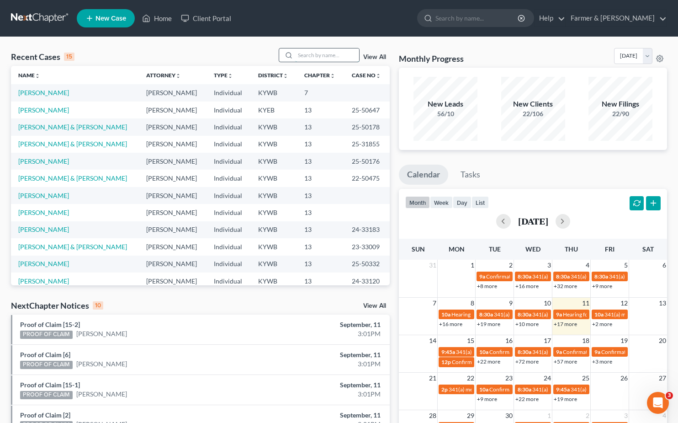
click at [326, 56] on input "search" at bounding box center [327, 54] width 64 height 13
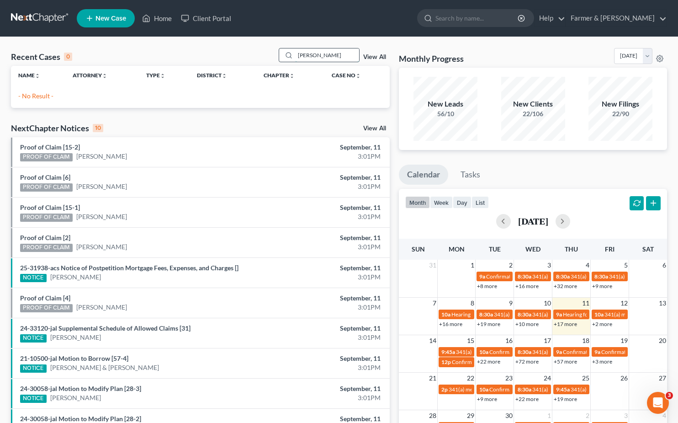
click at [323, 53] on input "Jessica long" at bounding box center [327, 54] width 64 height 13
click at [307, 56] on input "Jessica young" at bounding box center [327, 54] width 64 height 13
click at [308, 56] on input "Jessica young" at bounding box center [327, 54] width 64 height 13
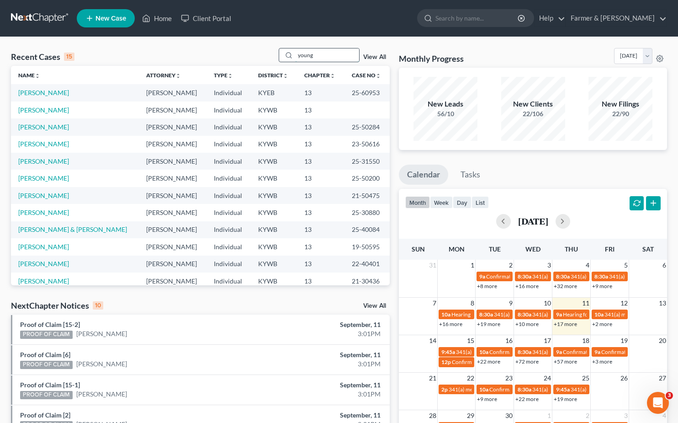
click at [301, 55] on input "young" at bounding box center [327, 54] width 64 height 13
type input "[PERSON_NAME]"
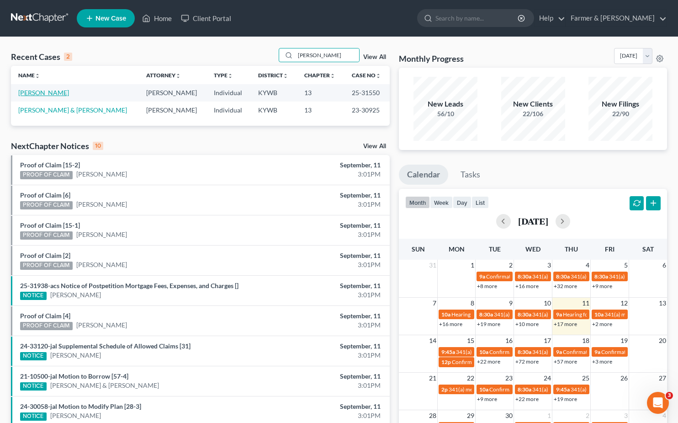
click at [42, 94] on link "[PERSON_NAME]" at bounding box center [43, 93] width 51 height 8
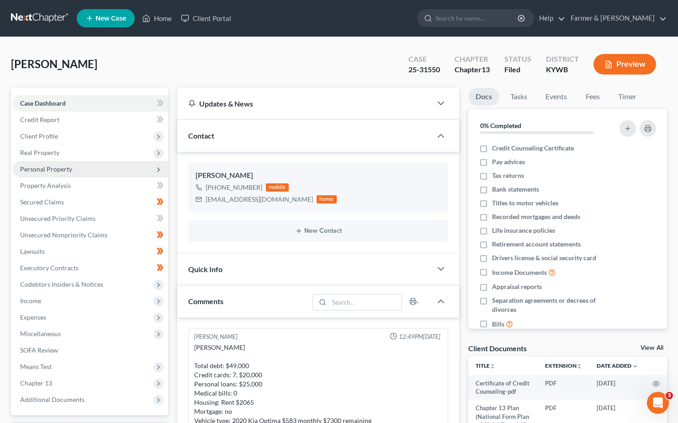
click at [48, 133] on span "Client Profile" at bounding box center [39, 136] width 38 height 8
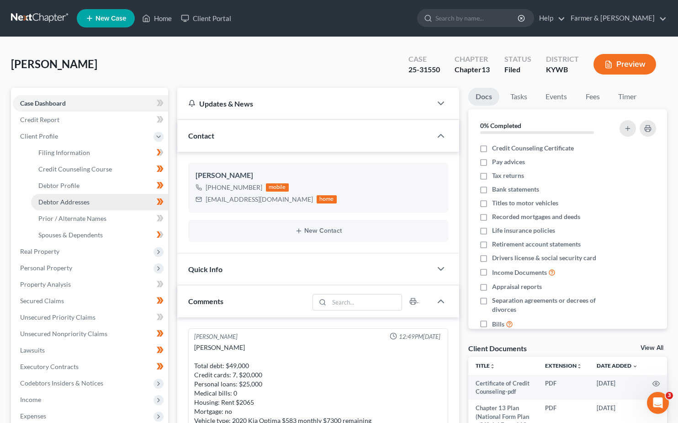
scroll to position [255, 0]
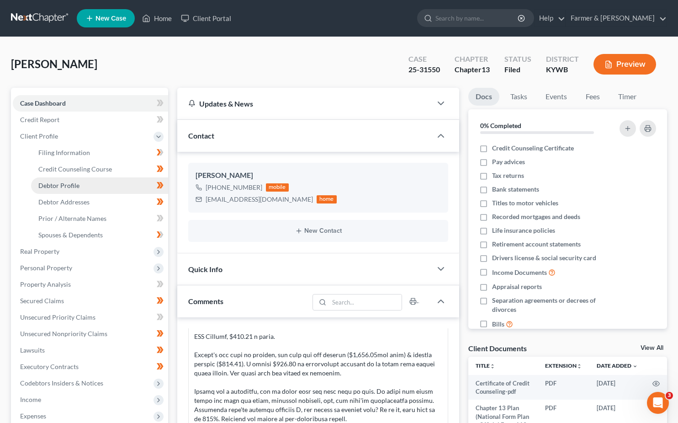
click at [67, 185] on span "Debtor Profile" at bounding box center [58, 185] width 41 height 8
select select "2"
select select "1"
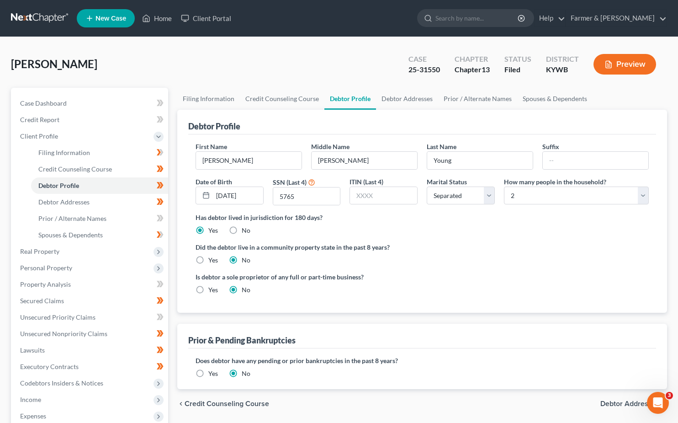
click at [39, 14] on link at bounding box center [40, 18] width 59 height 16
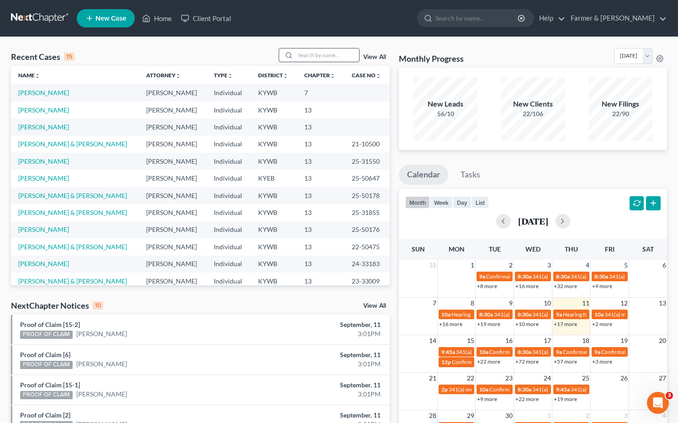
click at [322, 55] on input "search" at bounding box center [327, 54] width 64 height 13
type input "porshea durham"
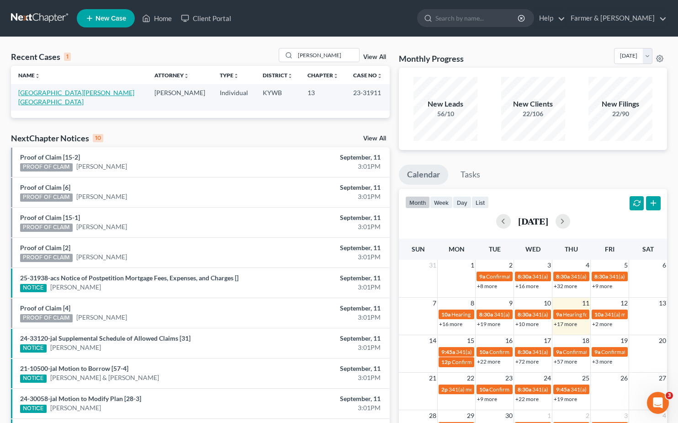
click at [61, 94] on link "[GEOGRAPHIC_DATA][PERSON_NAME][GEOGRAPHIC_DATA]" at bounding box center [76, 97] width 116 height 17
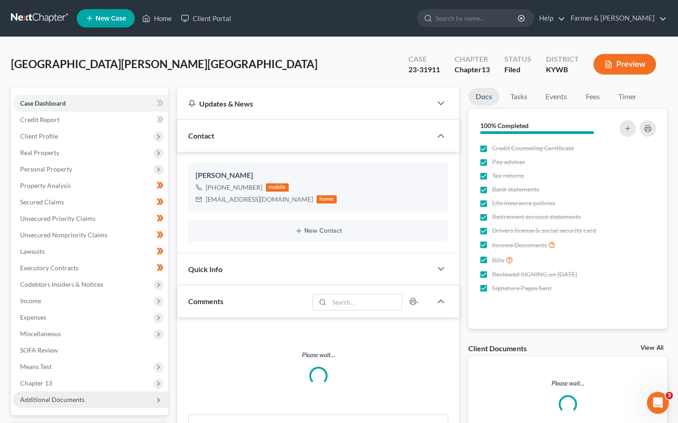
click at [67, 395] on span "Additional Documents" at bounding box center [52, 399] width 64 height 8
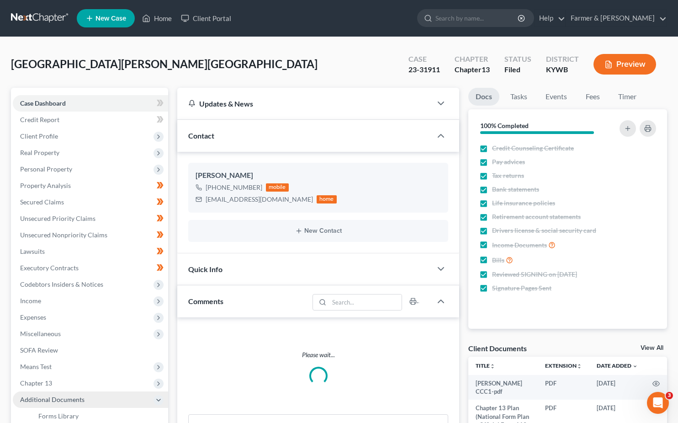
scroll to position [125, 0]
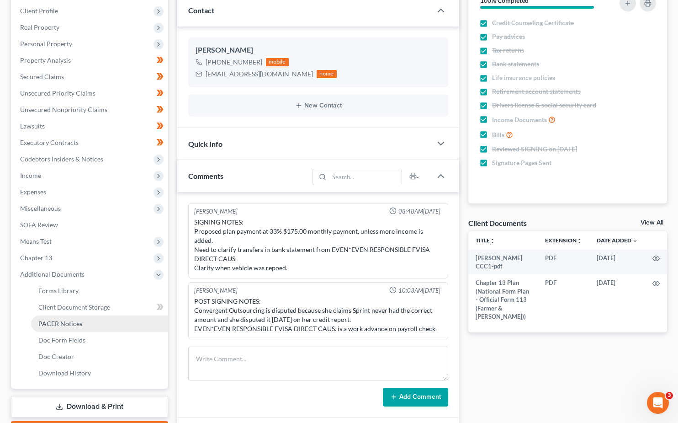
click at [80, 329] on link "PACER Notices" at bounding box center [99, 323] width 137 height 16
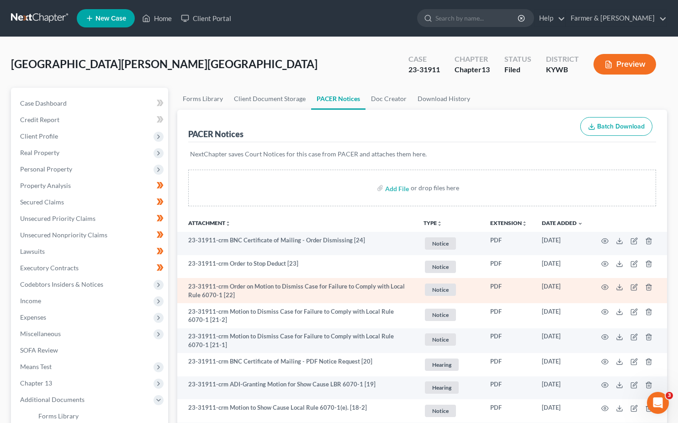
scroll to position [46, 0]
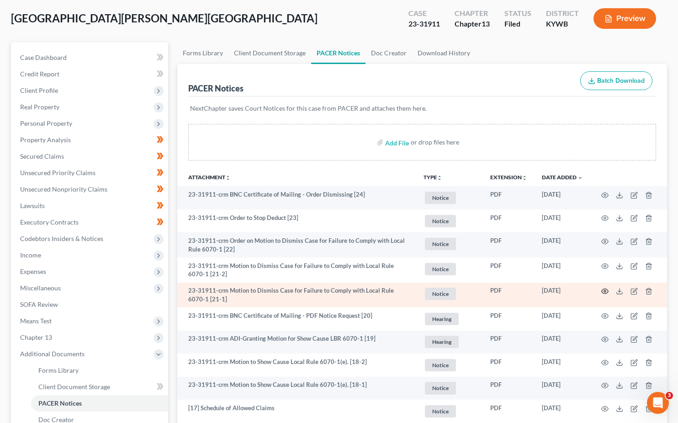
click at [608, 288] on icon "button" at bounding box center [605, 291] width 7 height 7
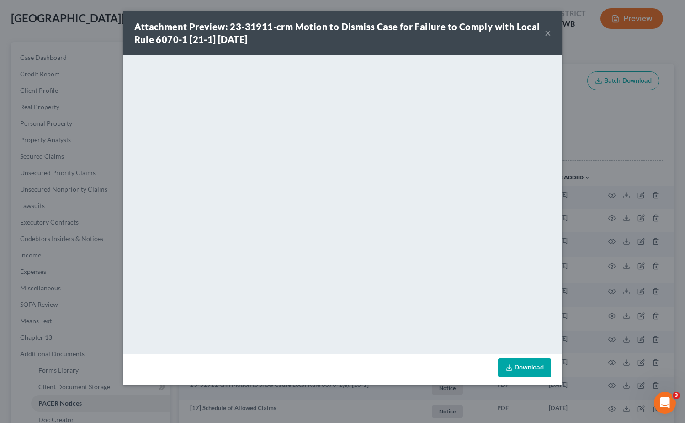
click at [548, 35] on button "×" at bounding box center [548, 32] width 6 height 11
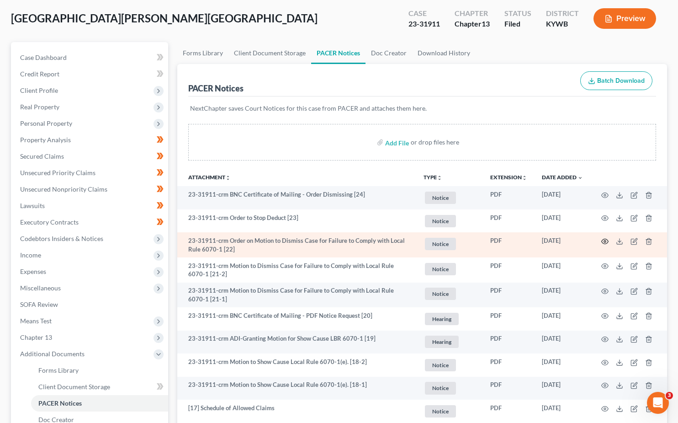
click at [604, 240] on icon "button" at bounding box center [605, 241] width 7 height 7
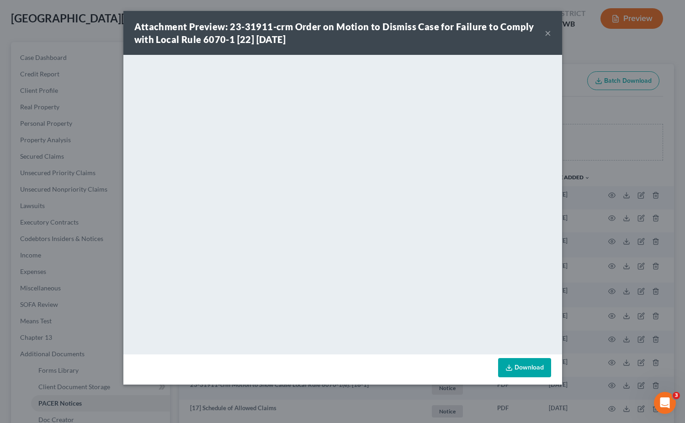
click at [547, 35] on button "×" at bounding box center [548, 32] width 6 height 11
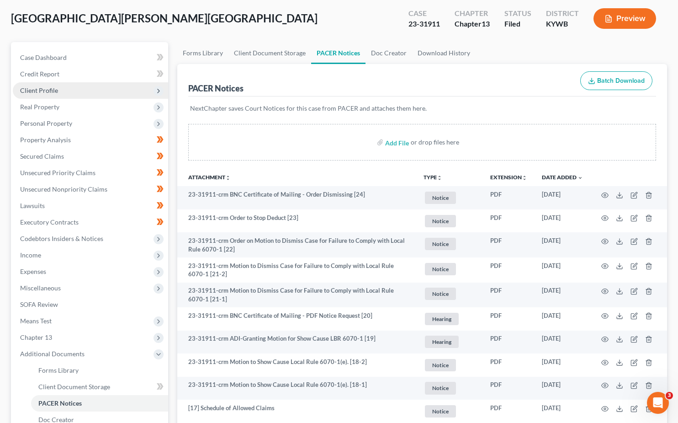
scroll to position [0, 0]
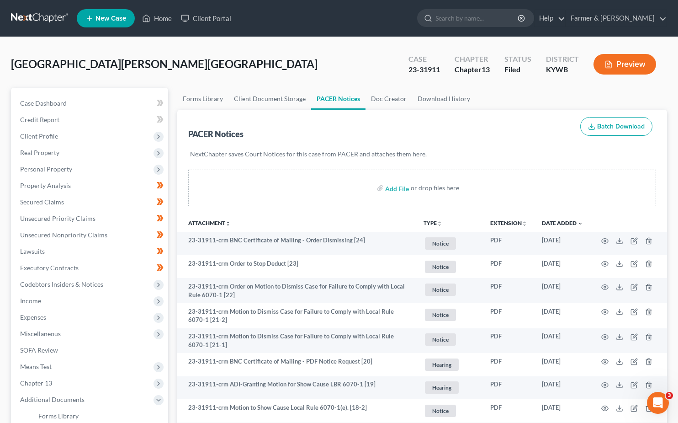
click at [43, 18] on link at bounding box center [40, 18] width 59 height 16
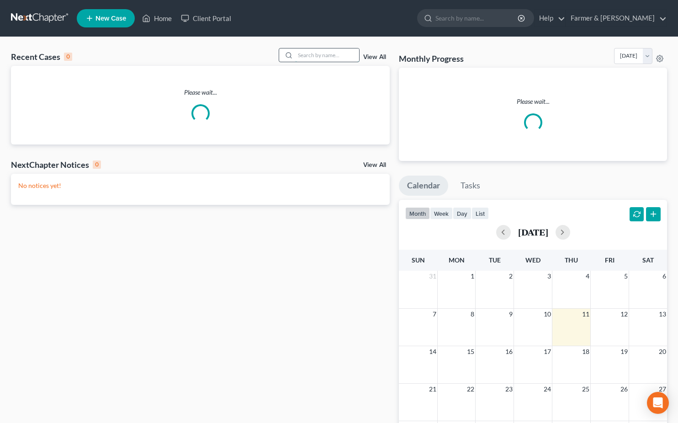
click at [303, 53] on input "search" at bounding box center [327, 54] width 64 height 13
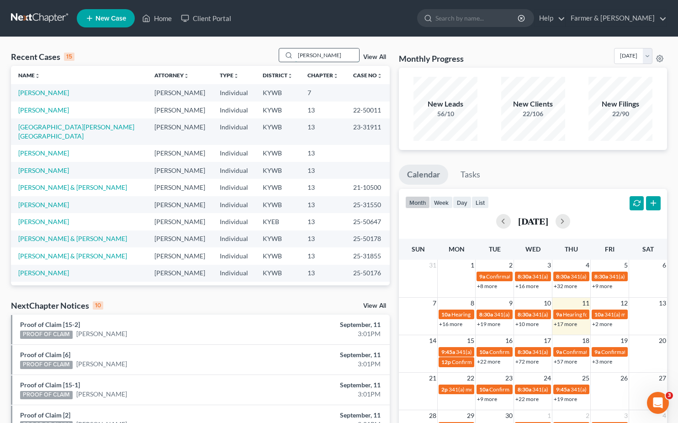
type input "[PERSON_NAME]"
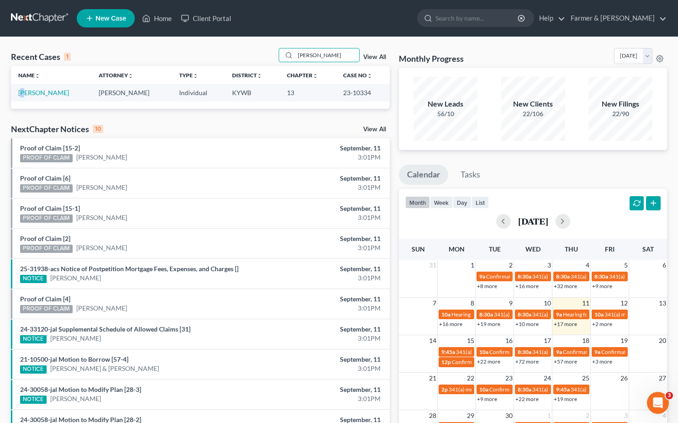
click at [28, 97] on td "[PERSON_NAME]" at bounding box center [51, 92] width 80 height 17
drag, startPoint x: 28, startPoint y: 97, endPoint x: 32, endPoint y: 94, distance: 4.9
click at [32, 94] on link "[PERSON_NAME]" at bounding box center [43, 93] width 51 height 8
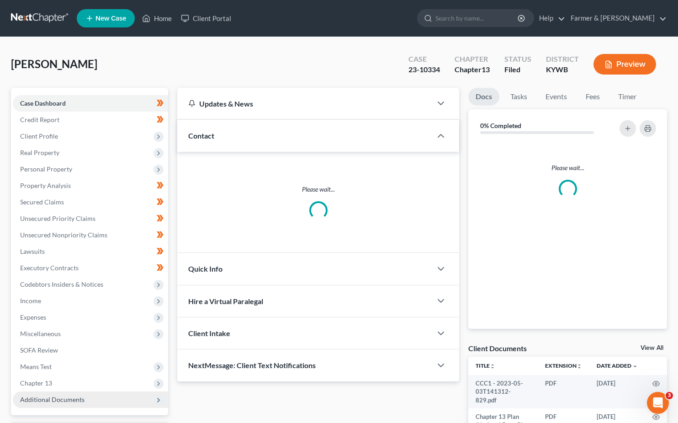
scroll to position [75, 0]
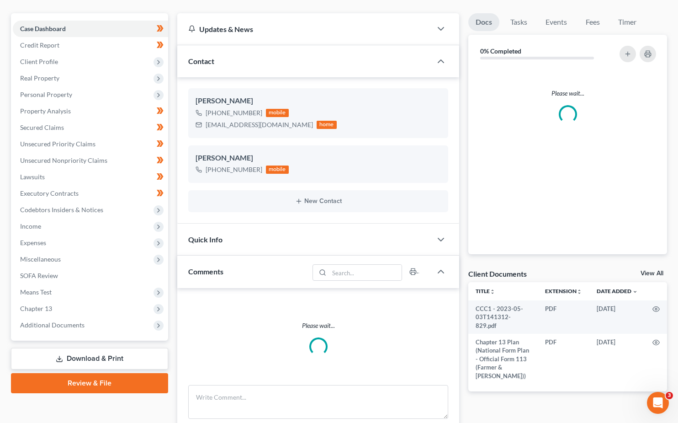
click at [37, 322] on span "Additional Documents" at bounding box center [52, 325] width 64 height 8
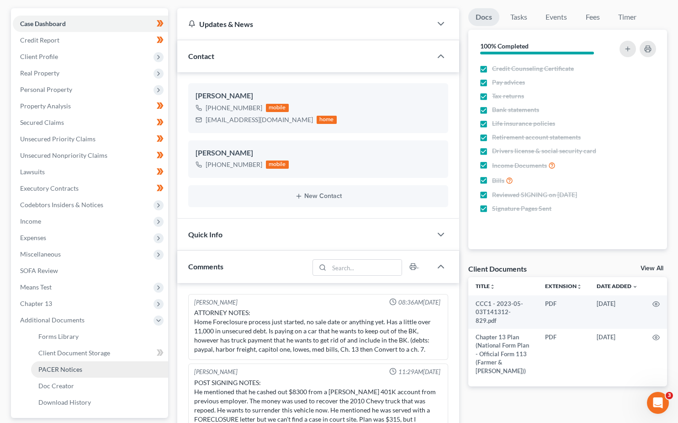
scroll to position [41, 0]
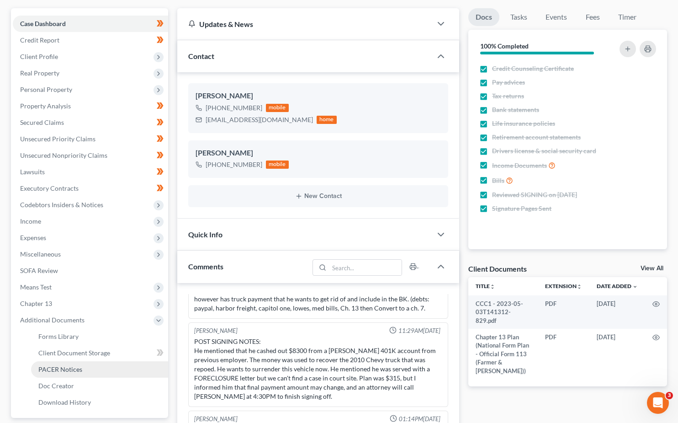
click at [46, 364] on link "PACER Notices" at bounding box center [99, 369] width 137 height 16
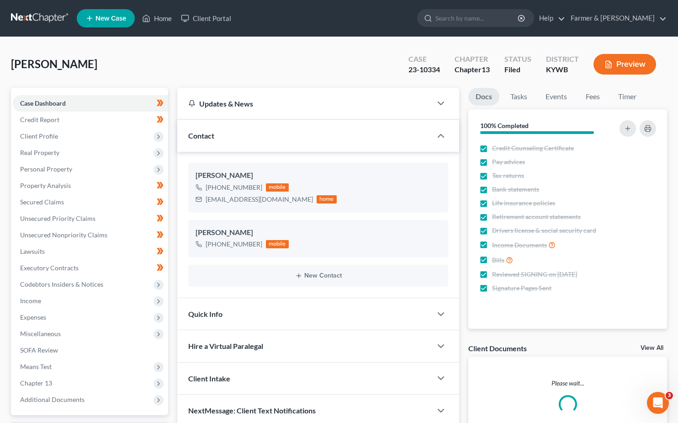
scroll to position [80, 0]
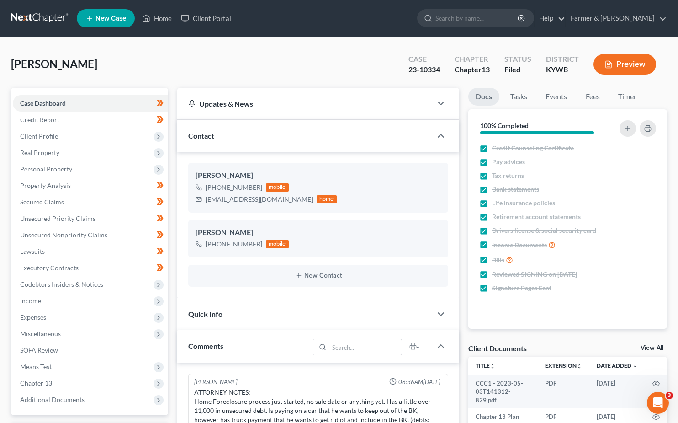
scroll to position [41, 0]
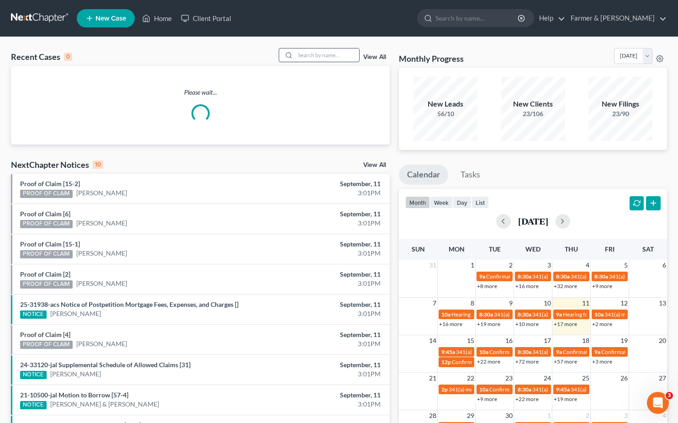
click at [310, 55] on input "search" at bounding box center [327, 54] width 64 height 13
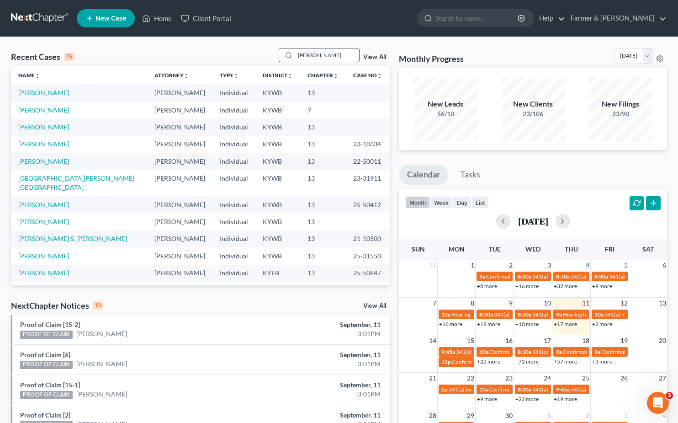
type input "[PERSON_NAME]"
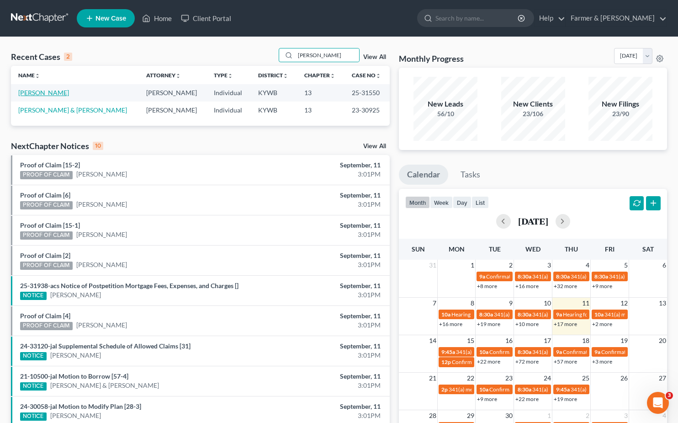
click at [40, 95] on link "[PERSON_NAME]" at bounding box center [43, 93] width 51 height 8
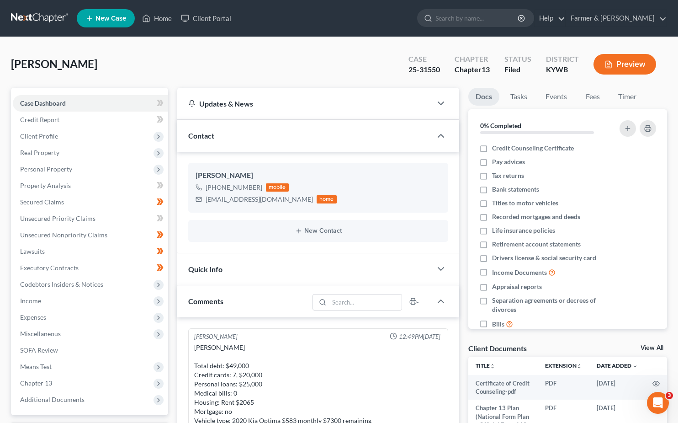
scroll to position [255, 0]
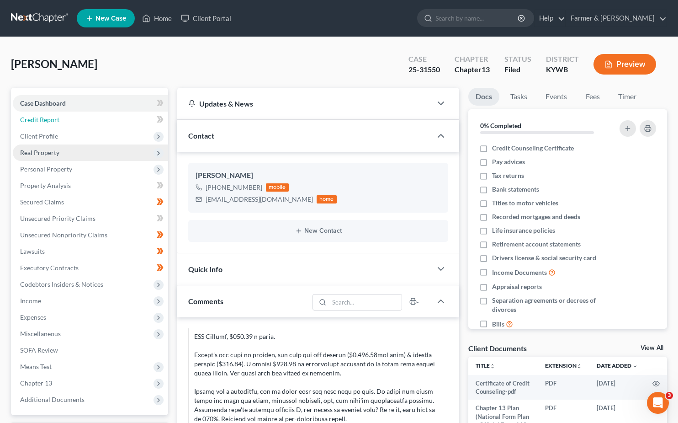
click at [46, 123] on span "Credit Report" at bounding box center [39, 120] width 39 height 8
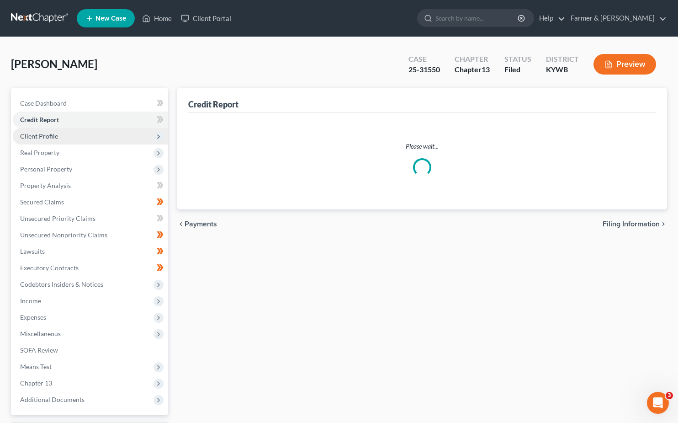
click at [45, 137] on span "Client Profile" at bounding box center [39, 136] width 38 height 8
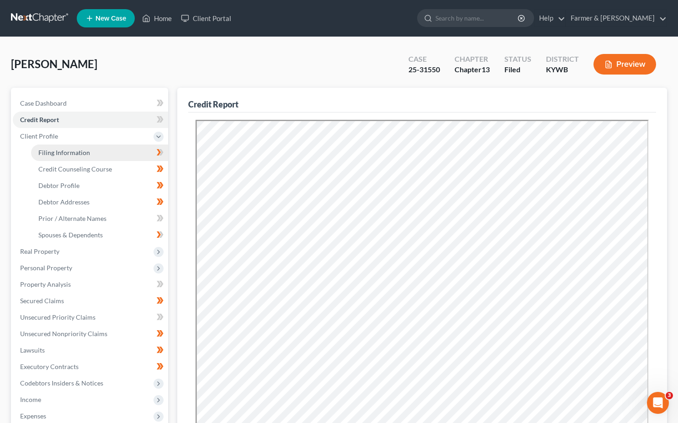
click at [61, 152] on span "Filing Information" at bounding box center [64, 153] width 52 height 8
select select "1"
select select "0"
select select "3"
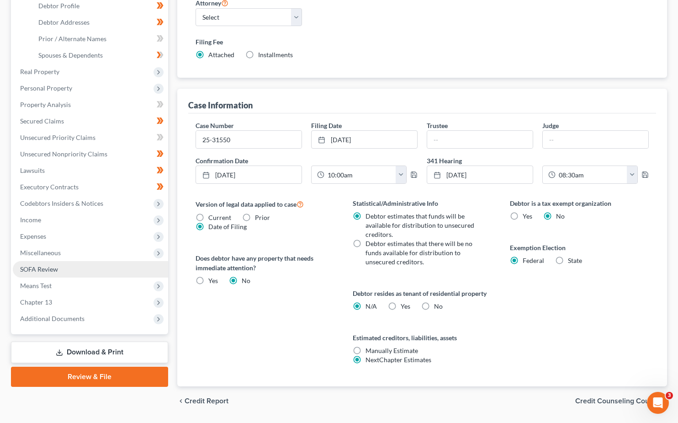
scroll to position [207, 0]
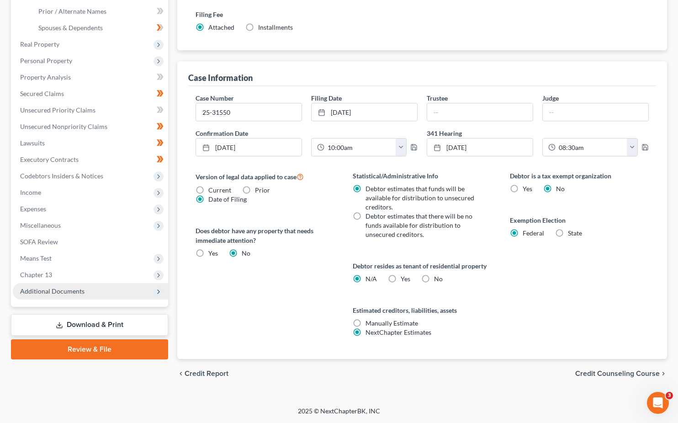
click at [48, 295] on span "Additional Documents" at bounding box center [90, 291] width 155 height 16
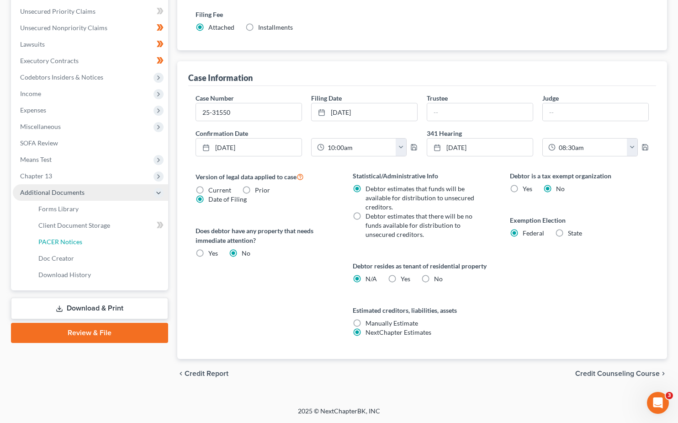
drag, startPoint x: 72, startPoint y: 240, endPoint x: 73, endPoint y: 245, distance: 4.6
click at [72, 240] on span "PACER Notices" at bounding box center [60, 242] width 44 height 8
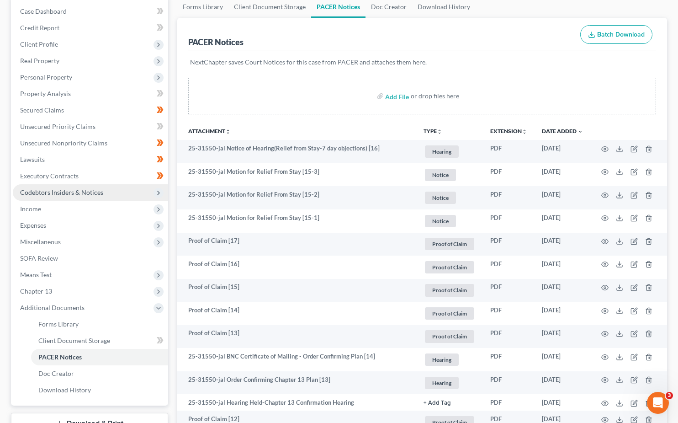
scroll to position [91, 0]
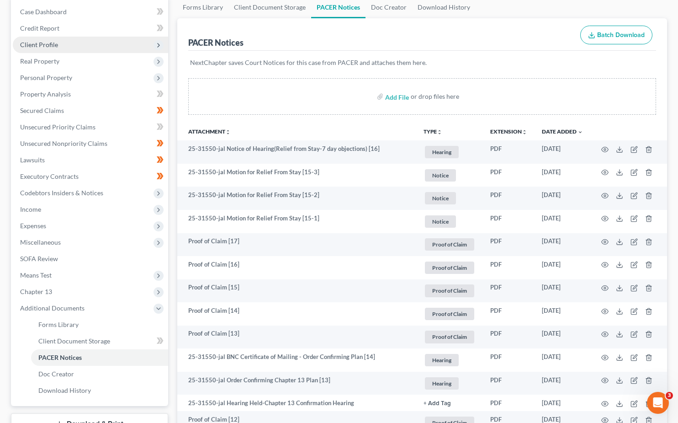
click at [45, 46] on span "Client Profile" at bounding box center [39, 45] width 38 height 8
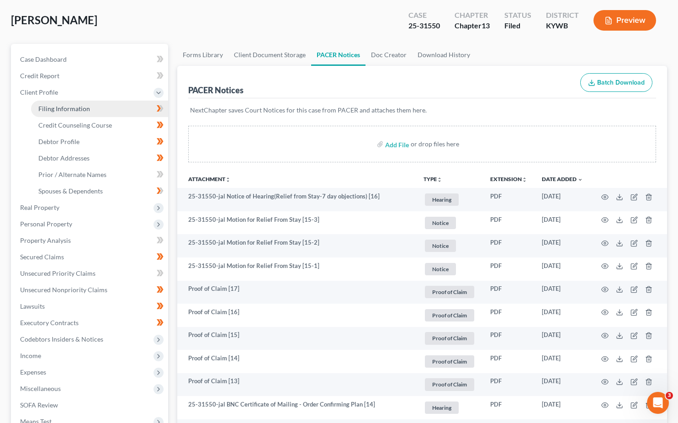
scroll to position [0, 0]
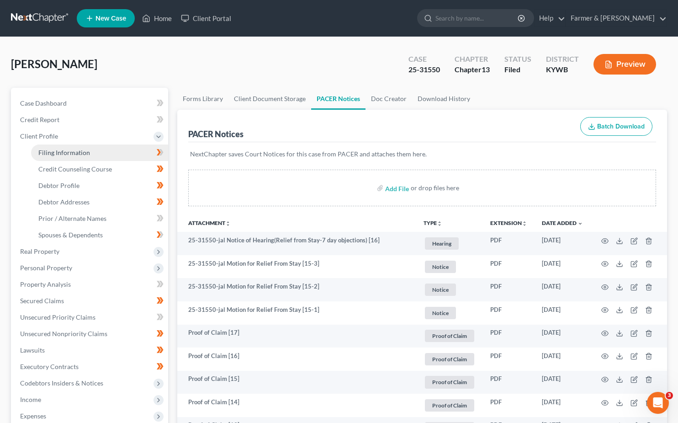
click at [64, 155] on span "Filing Information" at bounding box center [64, 153] width 52 height 8
select select "1"
select select "0"
select select "3"
select select "33"
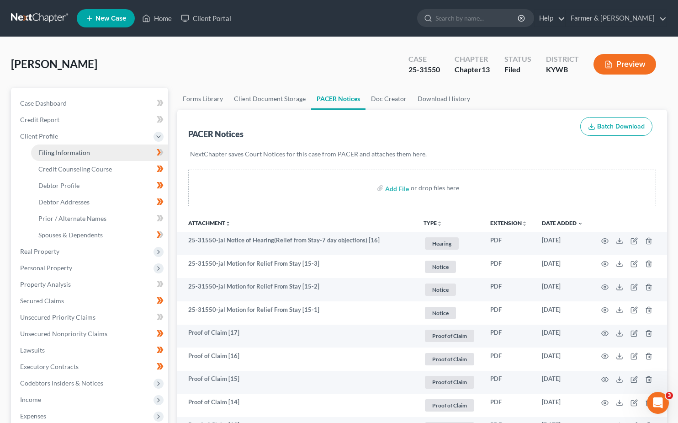
select select "0"
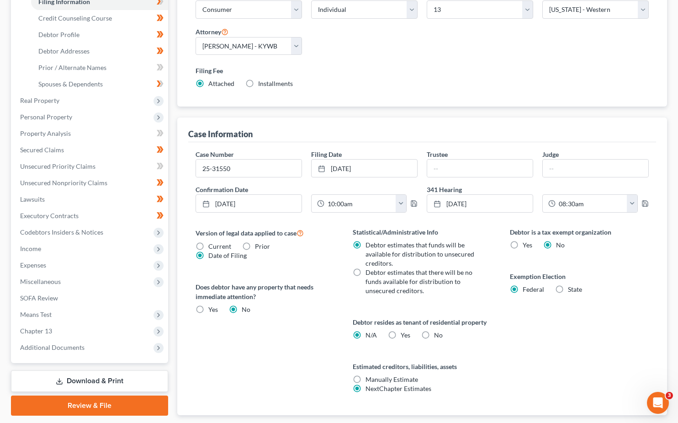
scroll to position [207, 0]
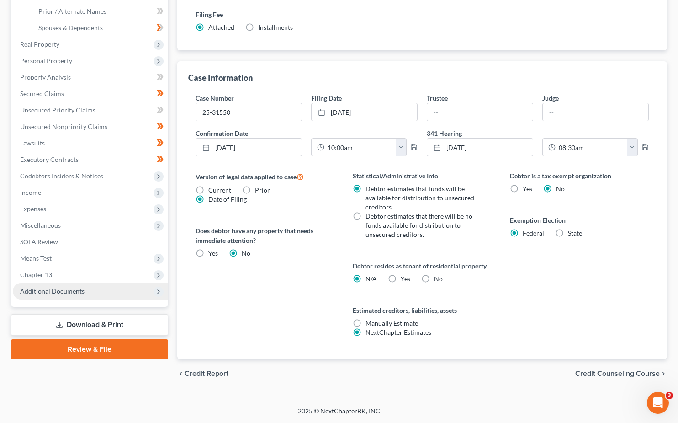
click at [37, 286] on span "Additional Documents" at bounding box center [90, 291] width 155 height 16
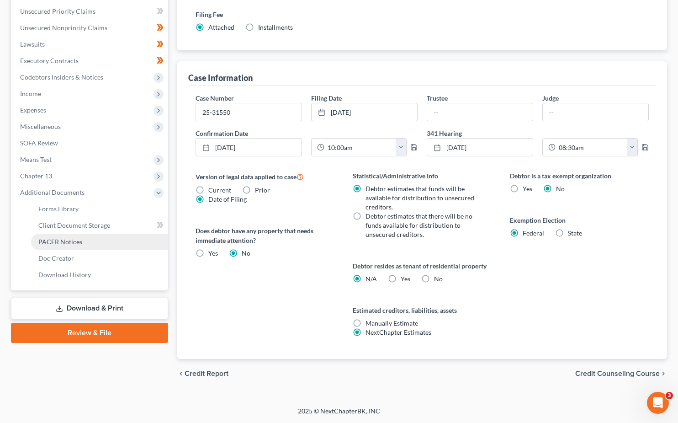
click at [65, 241] on span "PACER Notices" at bounding box center [60, 242] width 44 height 8
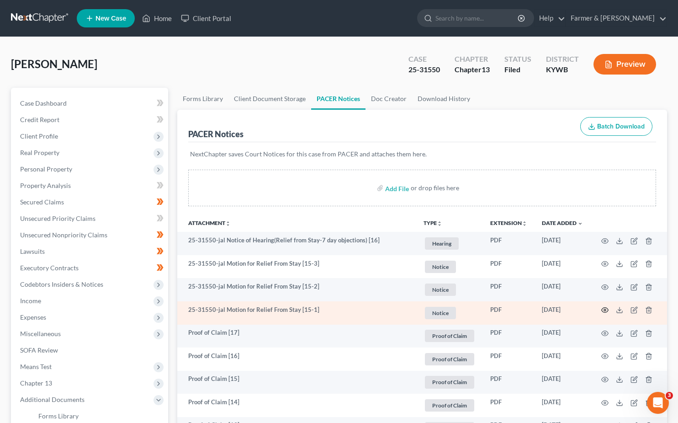
click at [603, 309] on icon "button" at bounding box center [605, 310] width 7 height 5
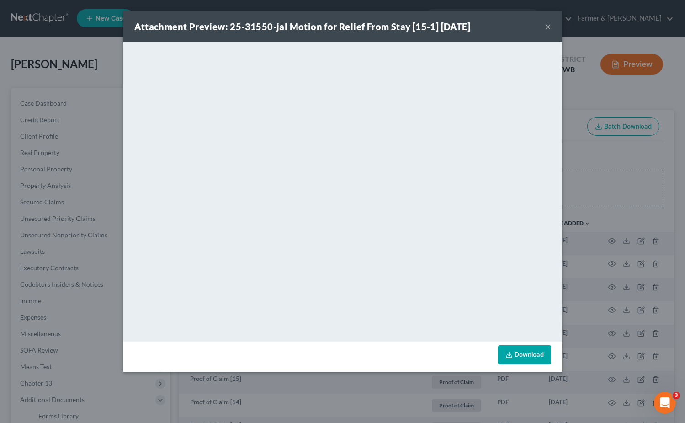
click at [549, 24] on button "×" at bounding box center [548, 26] width 6 height 11
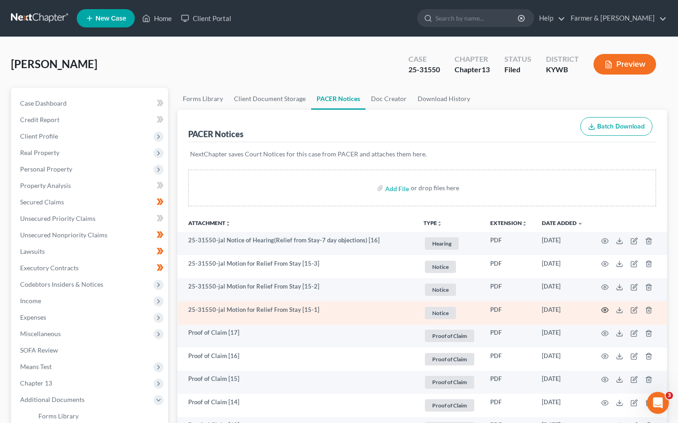
click at [602, 311] on icon "button" at bounding box center [605, 309] width 7 height 7
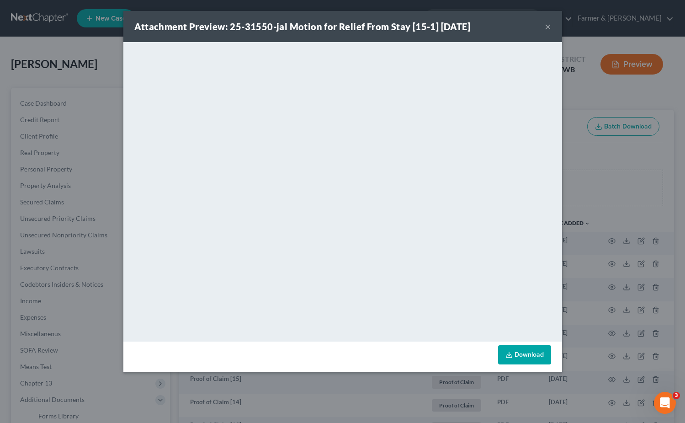
click at [546, 28] on button "×" at bounding box center [548, 26] width 6 height 11
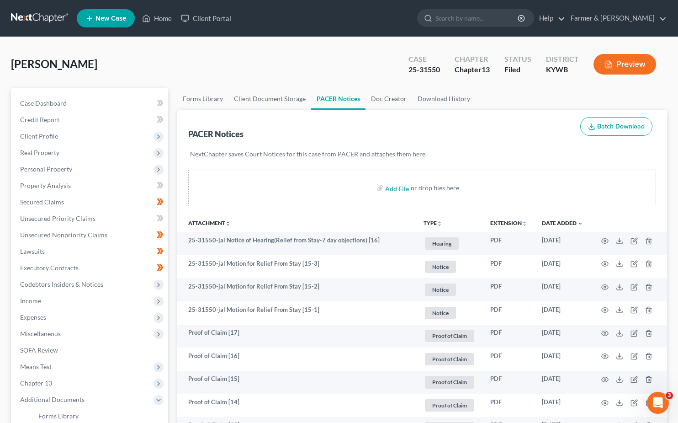
click at [432, 69] on div "25-31550" at bounding box center [425, 69] width 32 height 11
copy div "25-31550"
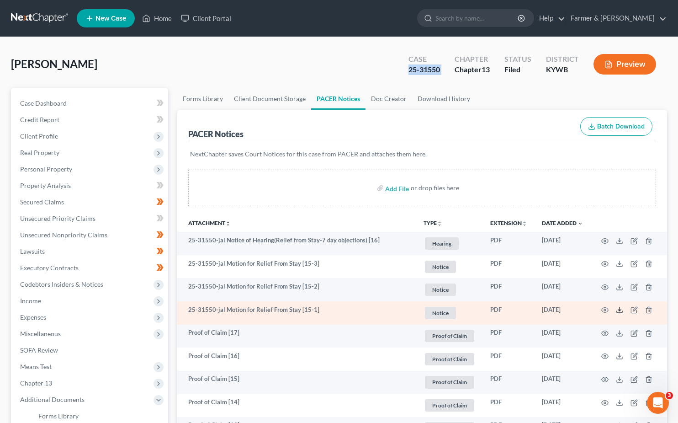
click at [619, 310] on icon at bounding box center [619, 309] width 7 height 7
